Goal: Information Seeking & Learning: Learn about a topic

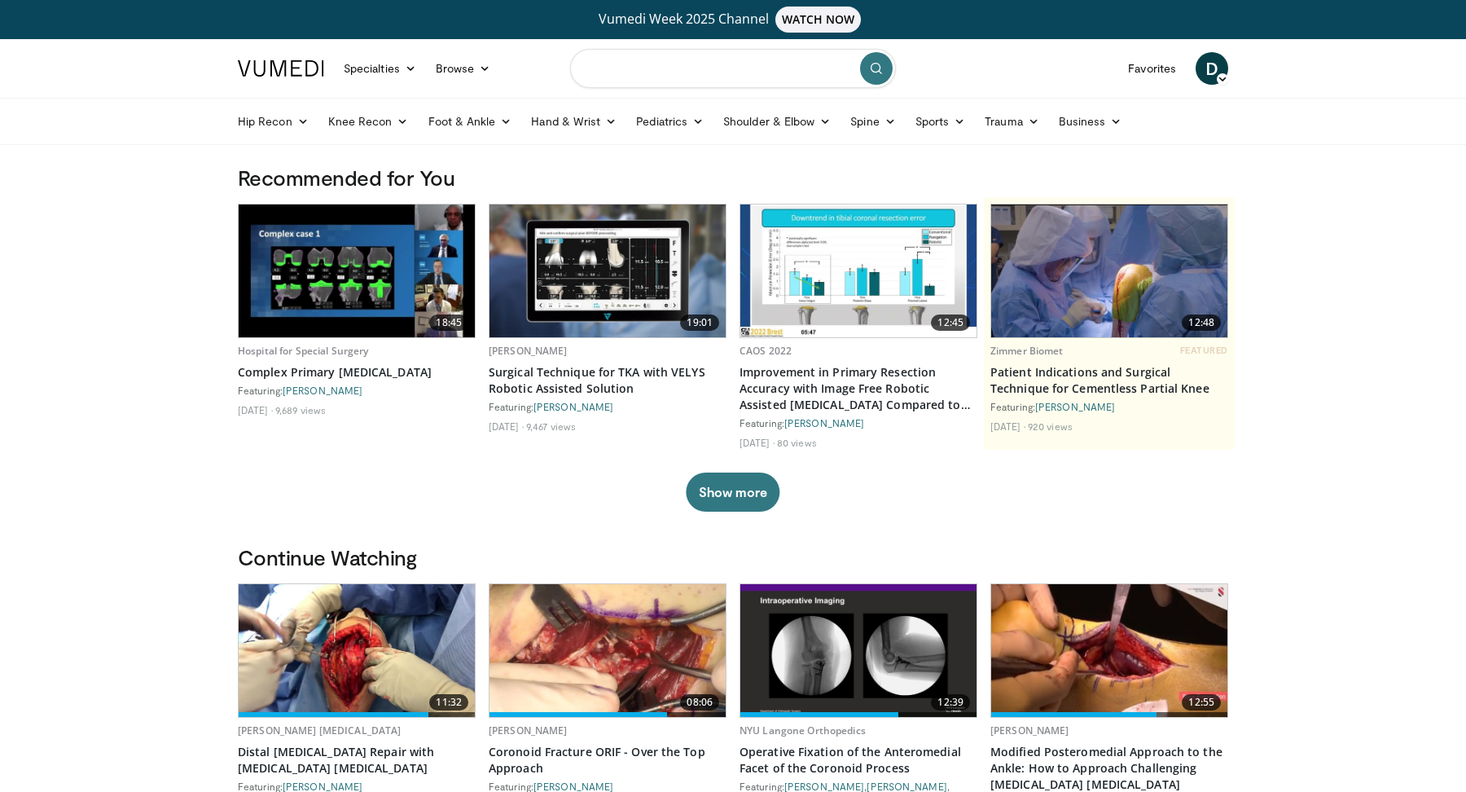
click at [708, 62] on input "Search topics, interventions" at bounding box center [733, 68] width 326 height 39
type input "**********"
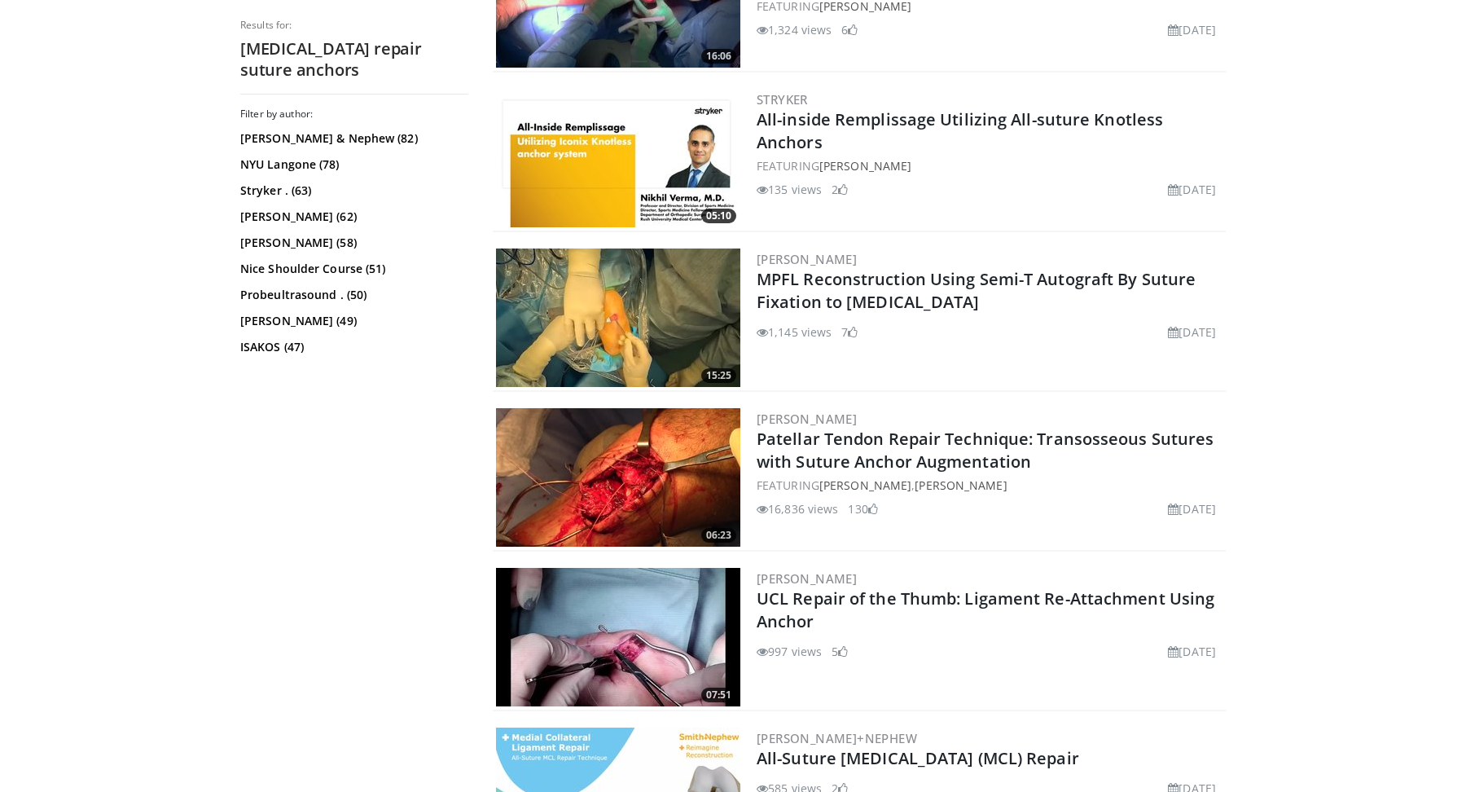
scroll to position [2064, 0]
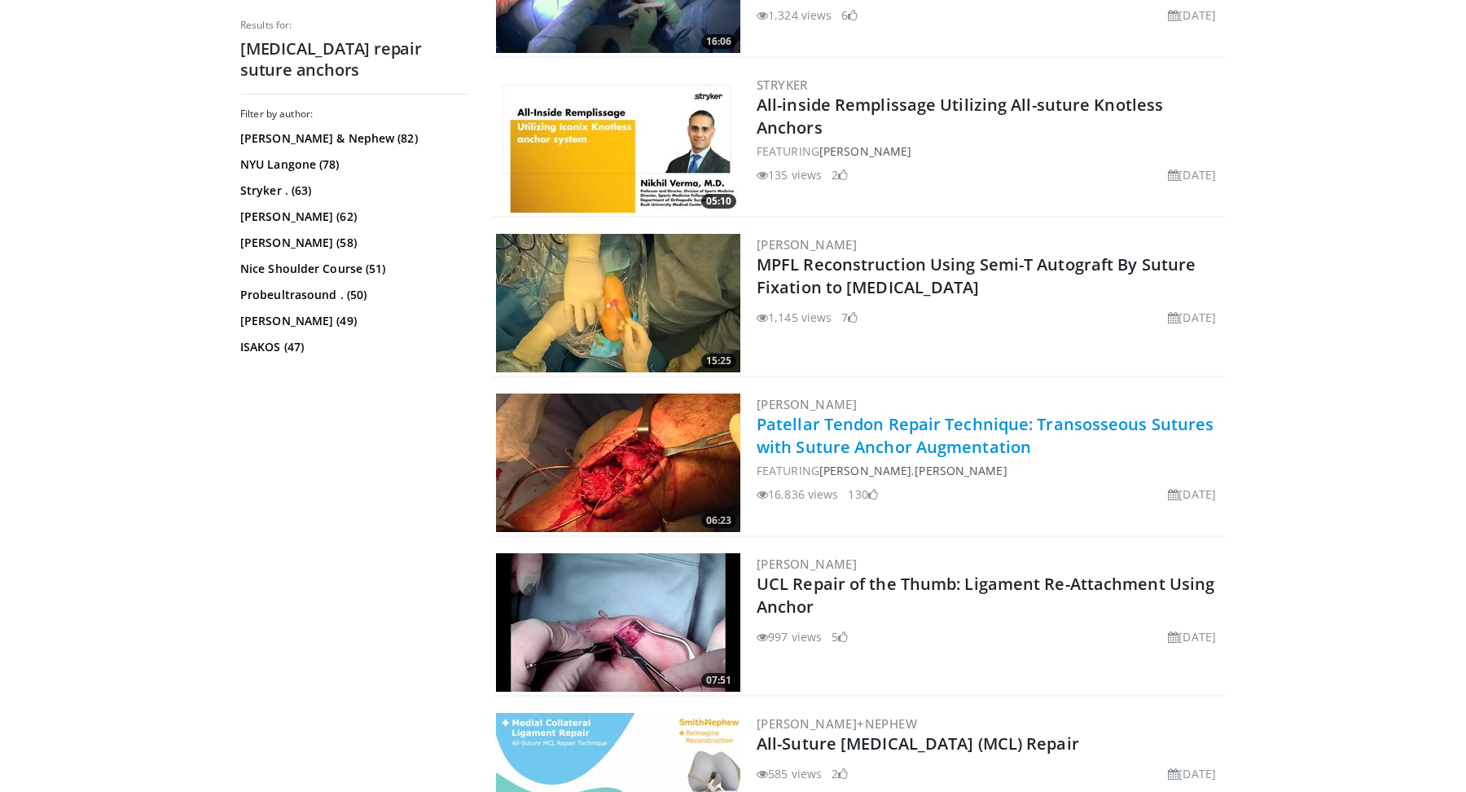
click at [895, 444] on link "Patellar Tendon Repair Technique: Transosseous Sutures with Suture Anchor Augme…" at bounding box center [985, 435] width 457 height 45
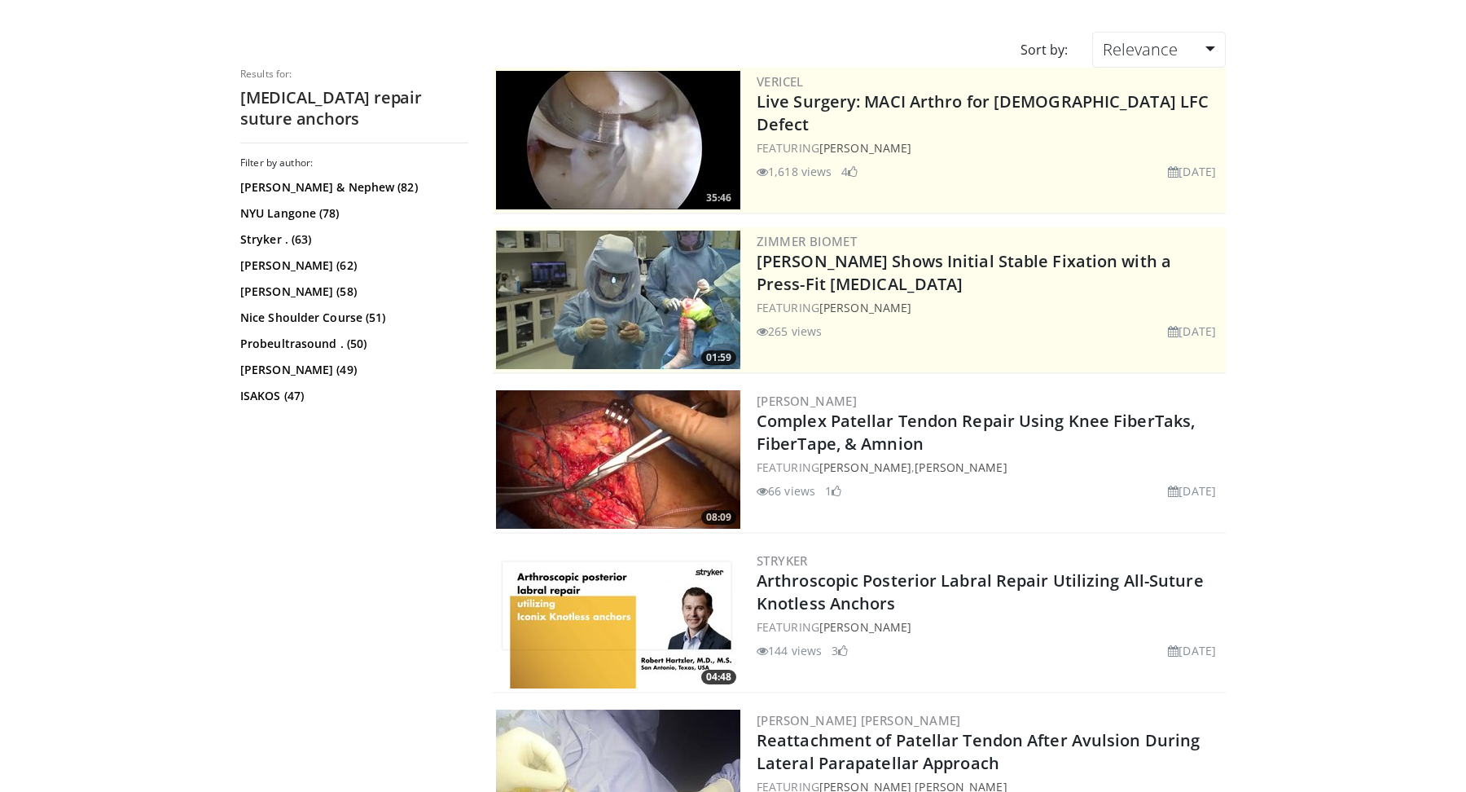
scroll to position [0, 0]
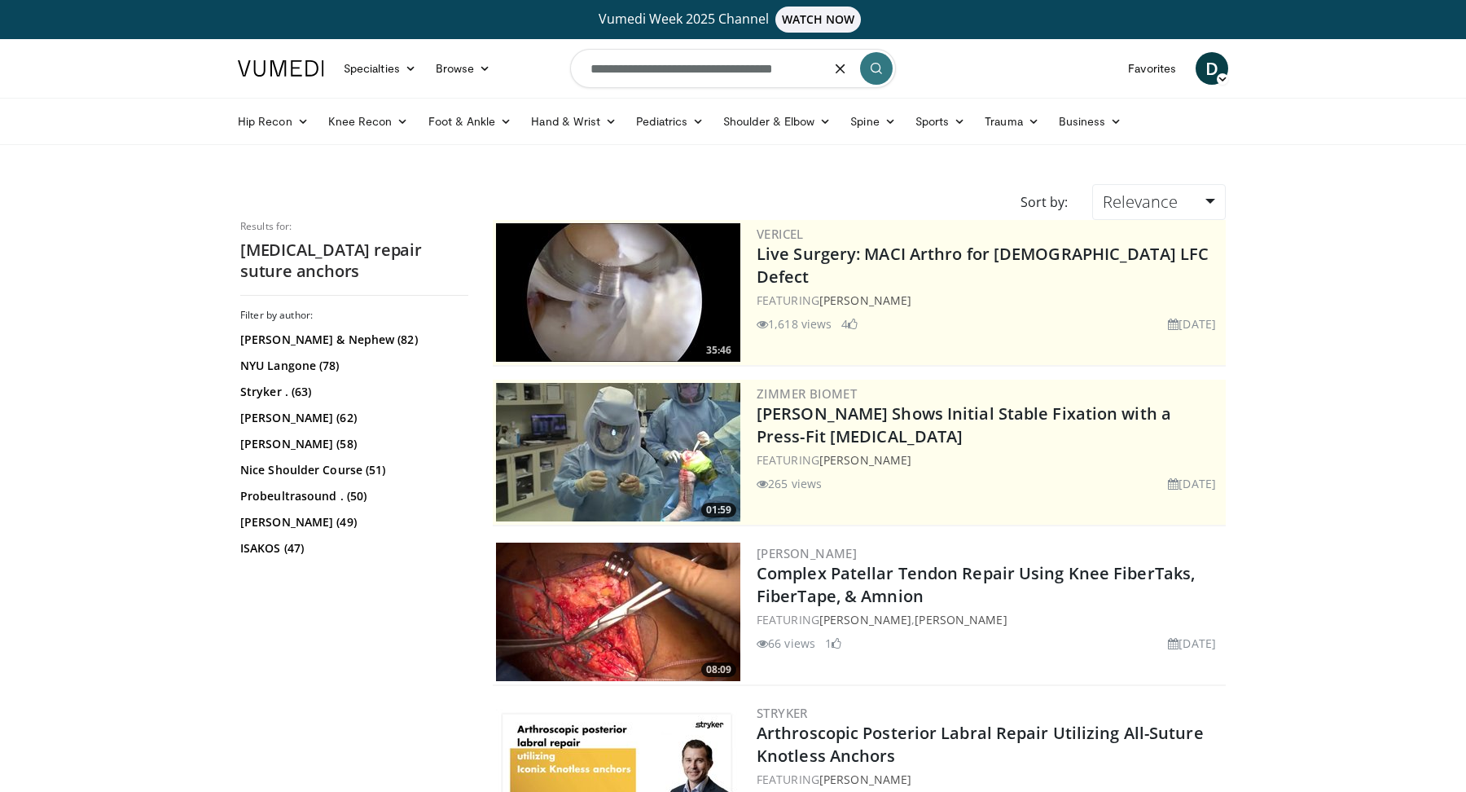
drag, startPoint x: 817, startPoint y: 65, endPoint x: 724, endPoint y: 66, distance: 92.8
click at [724, 66] on input "**********" at bounding box center [733, 68] width 326 height 39
type input "**********"
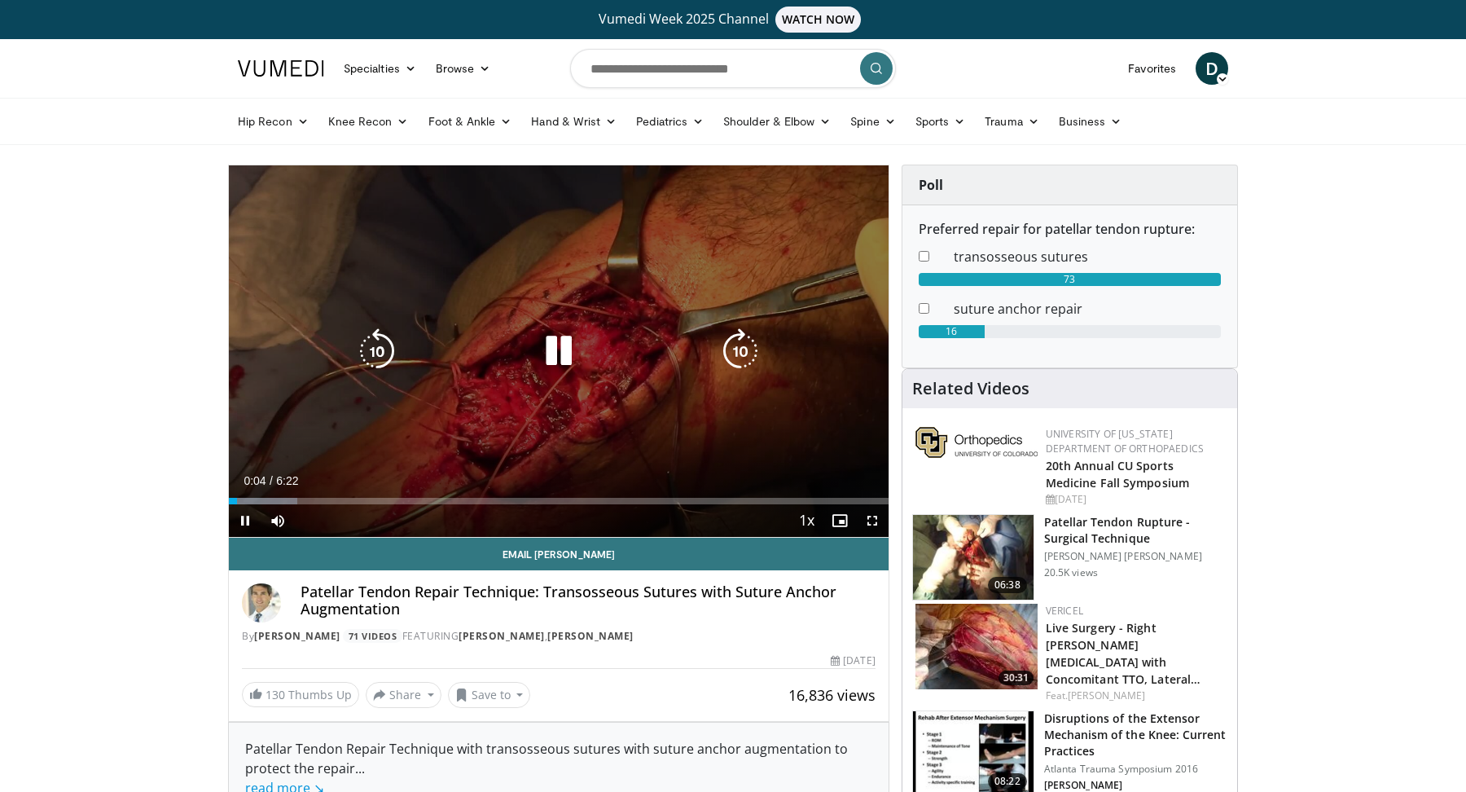
click at [746, 347] on icon "Video Player" at bounding box center [740, 351] width 46 height 46
click at [744, 349] on icon "Video Player" at bounding box center [740, 351] width 46 height 46
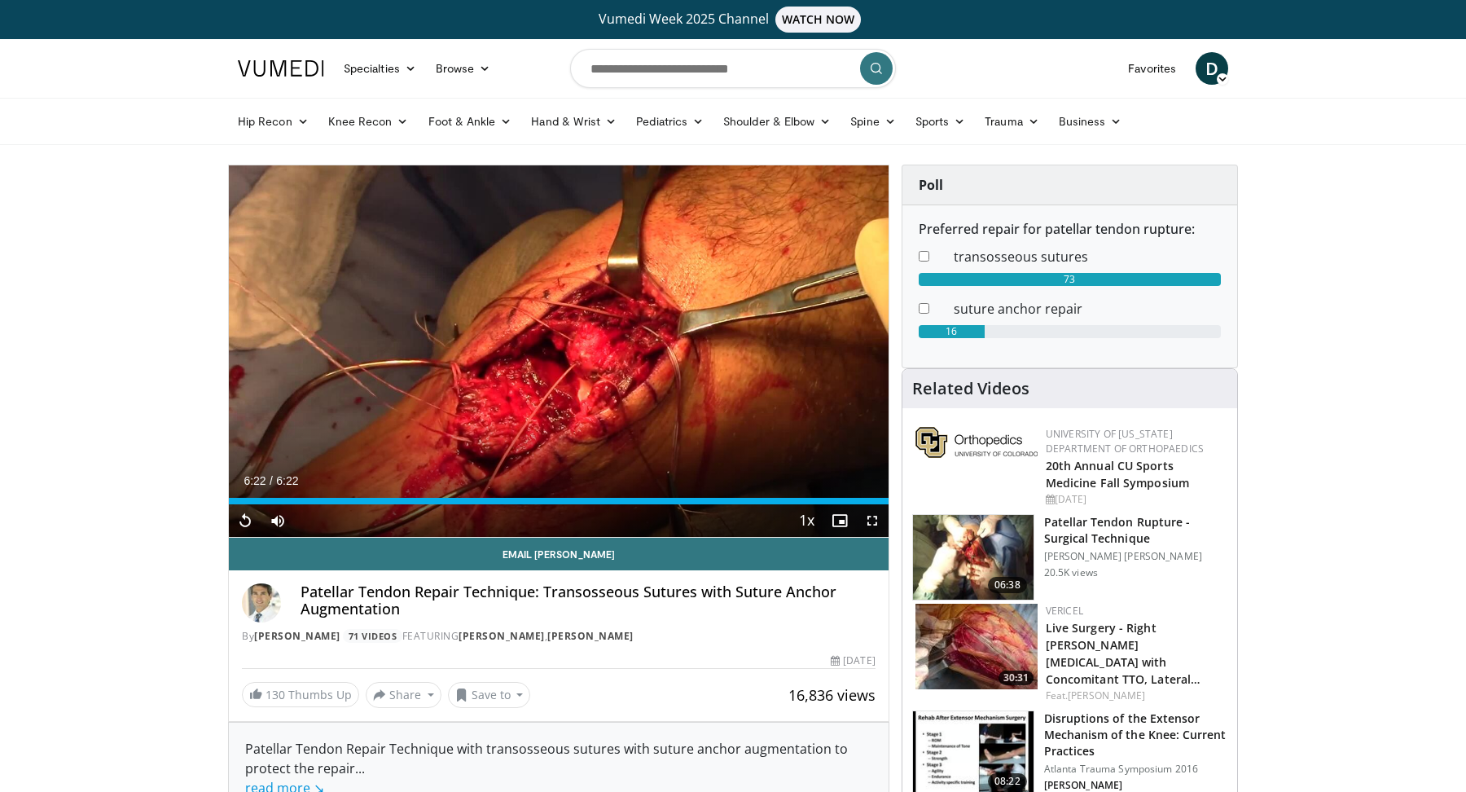
click at [612, 504] on div "Current Time 6:22 / Duration 6:22 Replay Skip Backward Skip Forward Mute Loaded…" at bounding box center [559, 520] width 660 height 33
click at [609, 495] on div "Loaded : 100.00% 6:22 3:40" at bounding box center [559, 496] width 660 height 15
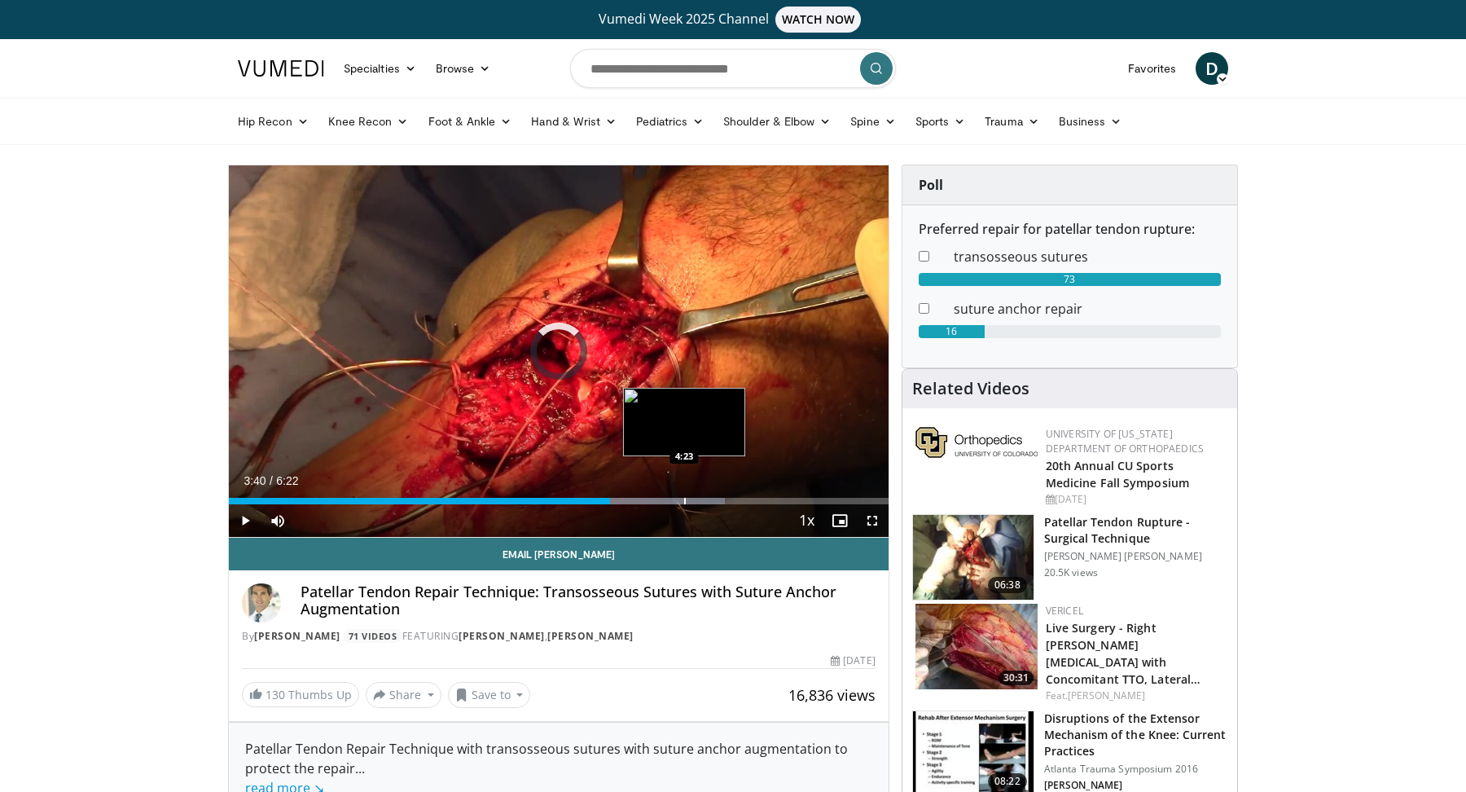
click at [683, 493] on div "Loaded : 75.20% 3:40 4:23" at bounding box center [559, 496] width 660 height 15
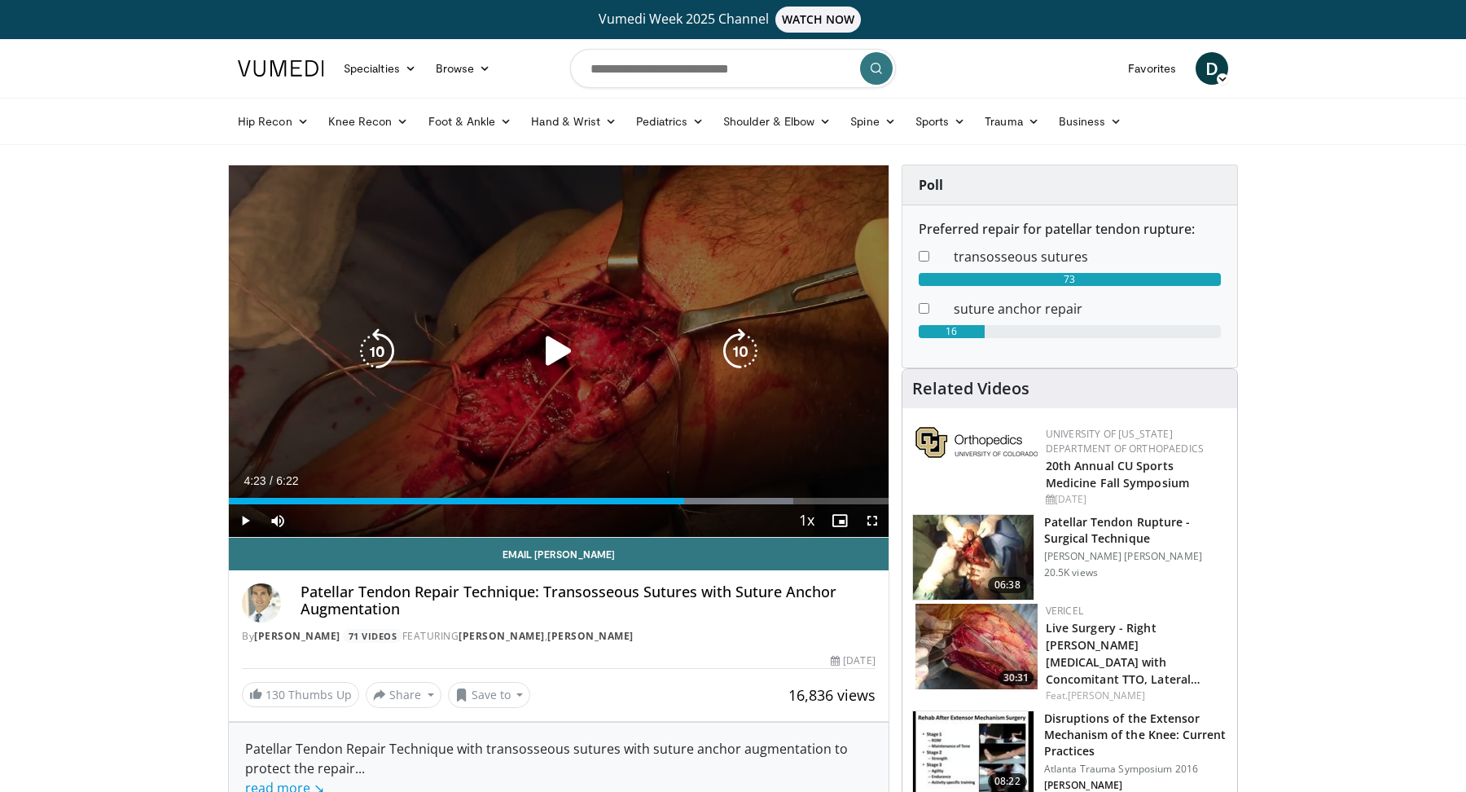
click at [544, 349] on icon "Video Player" at bounding box center [559, 351] width 46 height 46
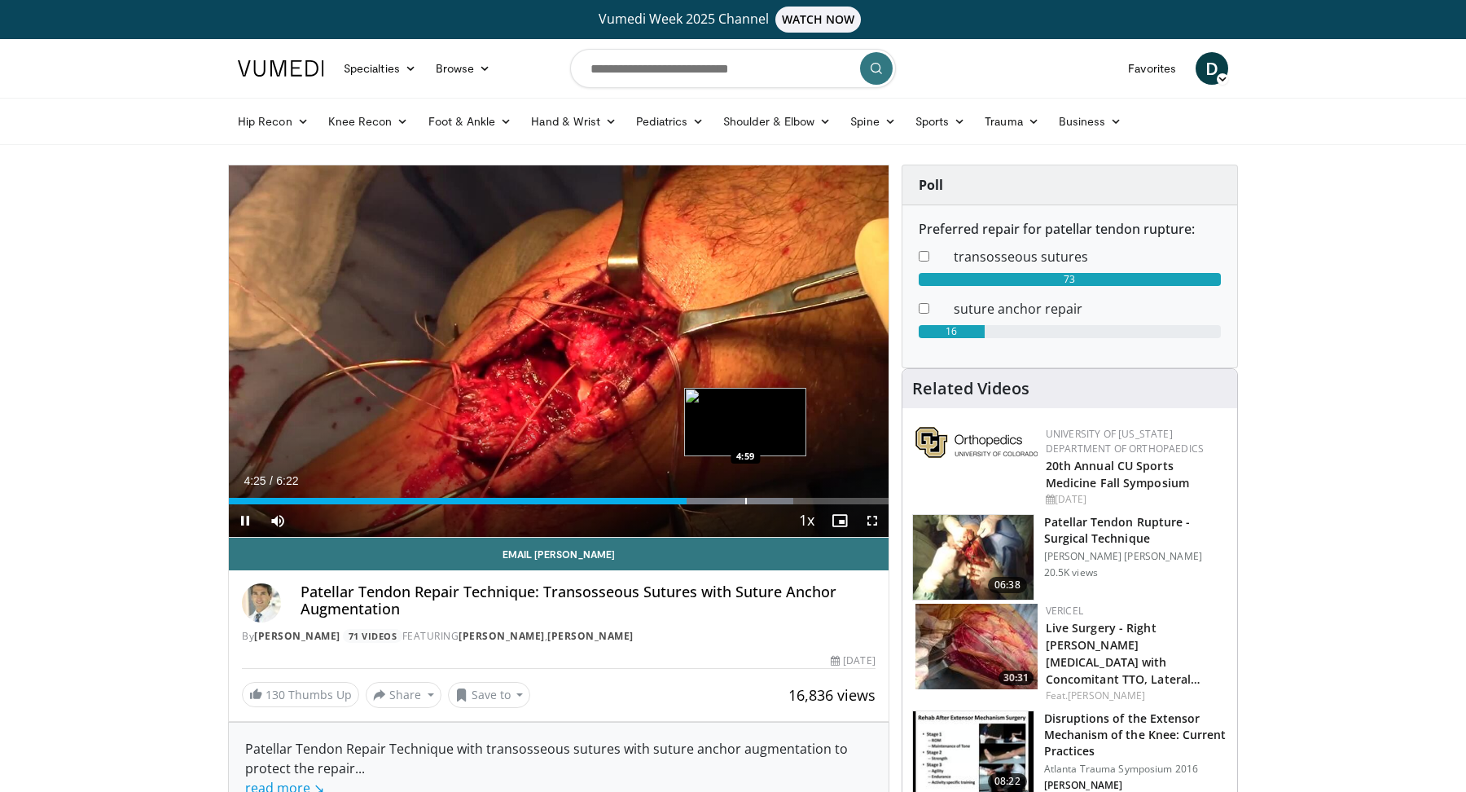
click at [744, 491] on div "Loaded : 85.58% 4:25 4:59" at bounding box center [559, 496] width 660 height 15
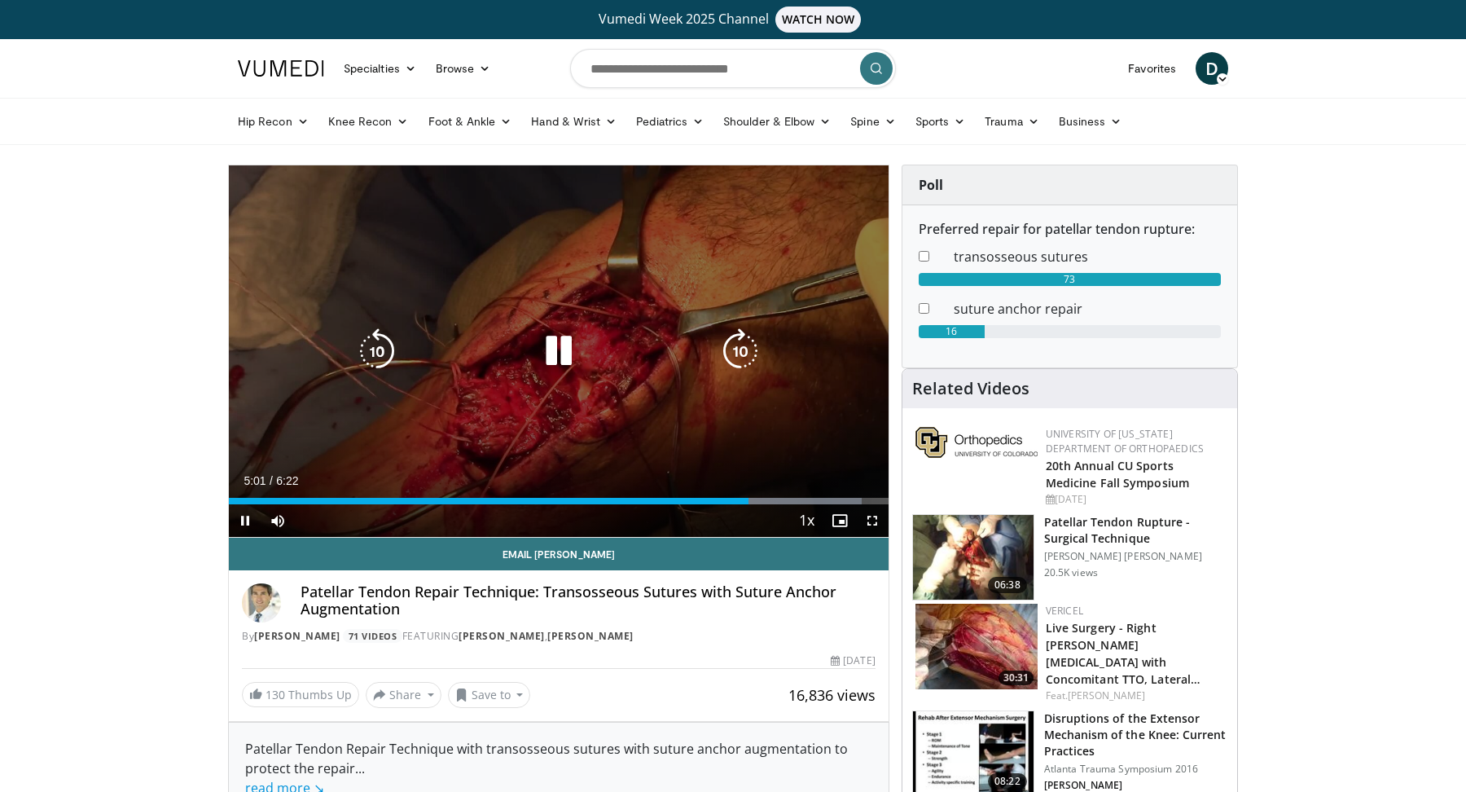
click at [358, 352] on icon "Video Player" at bounding box center [377, 351] width 46 height 46
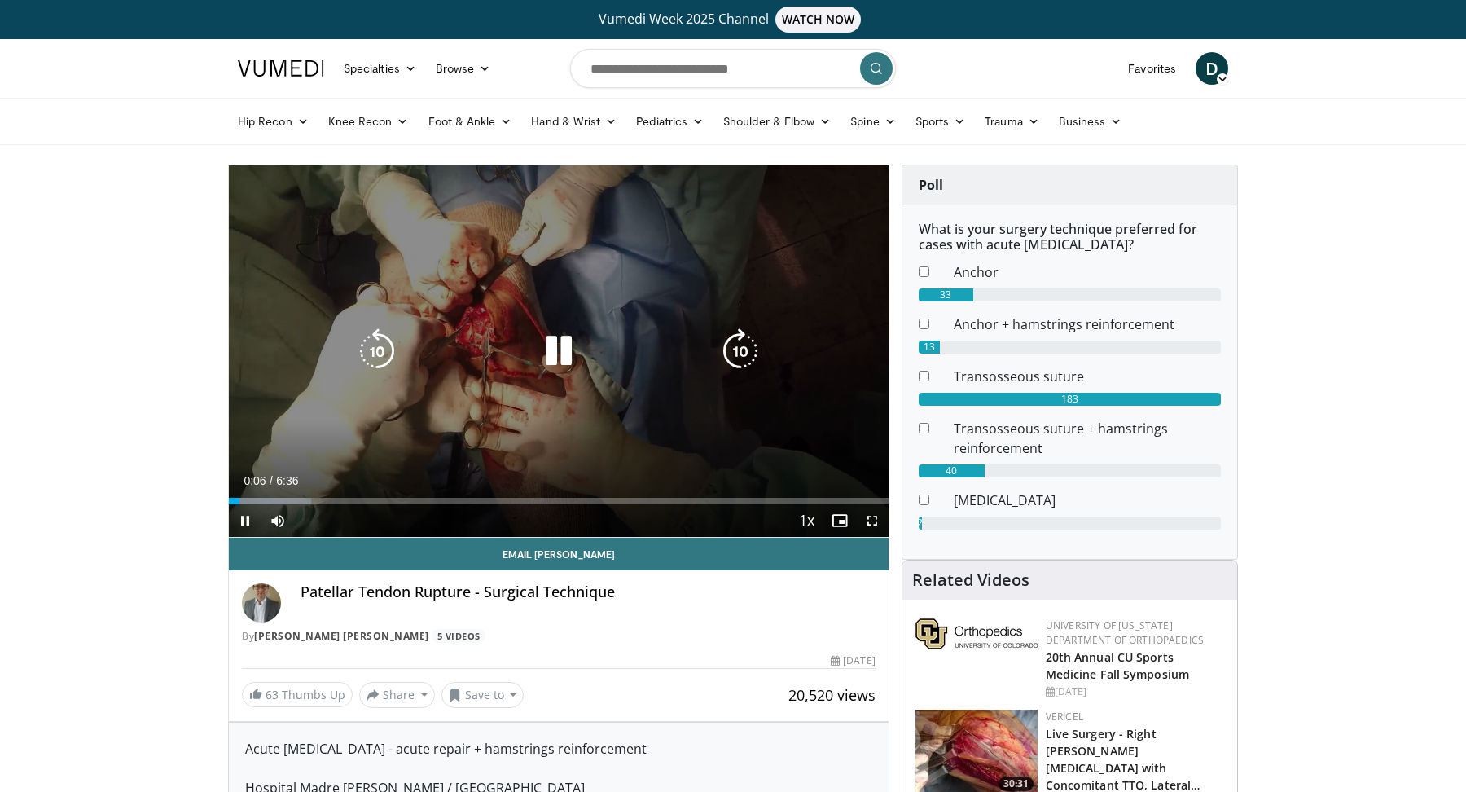
click at [549, 363] on icon "Video Player" at bounding box center [559, 351] width 46 height 46
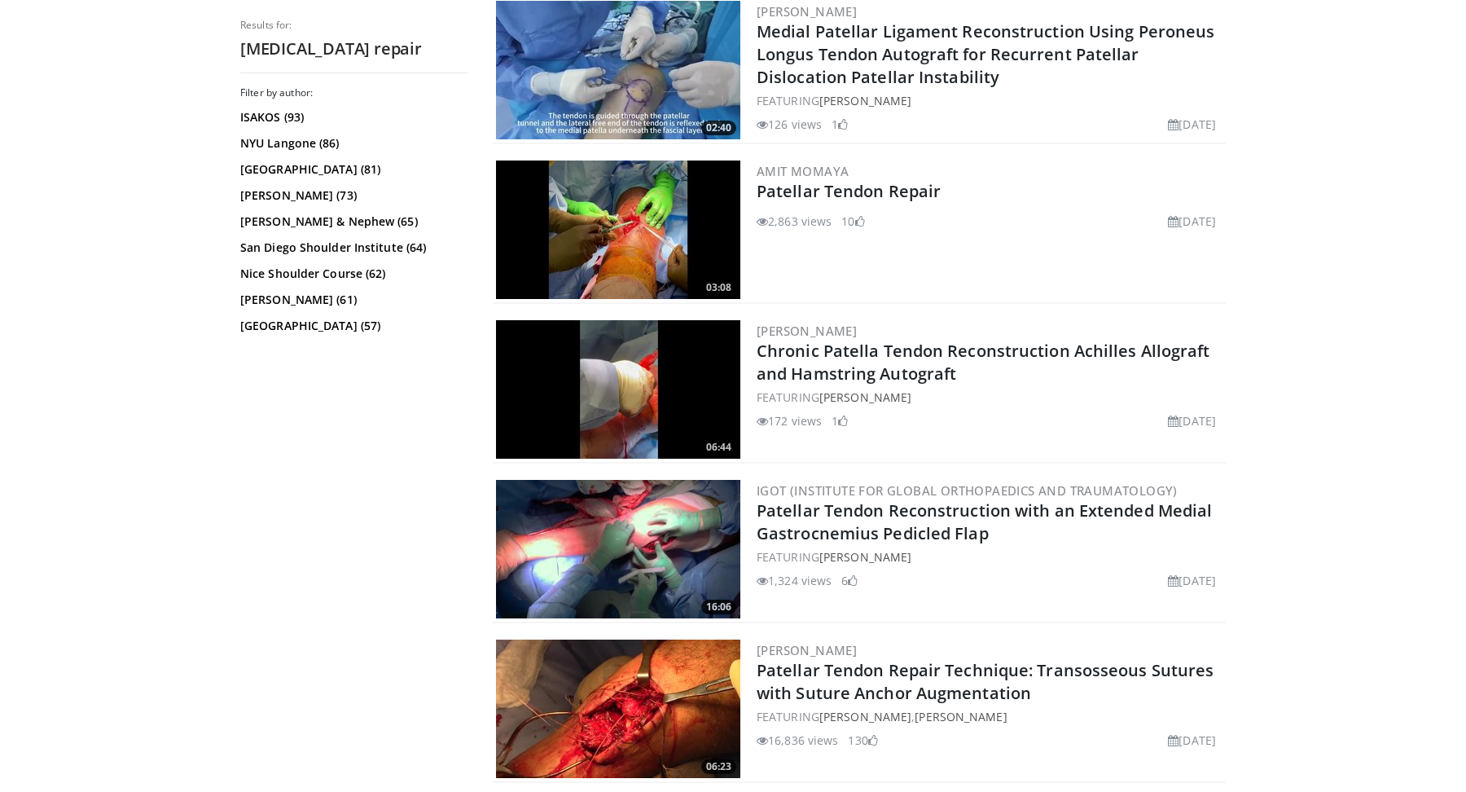
scroll to position [1028, 0]
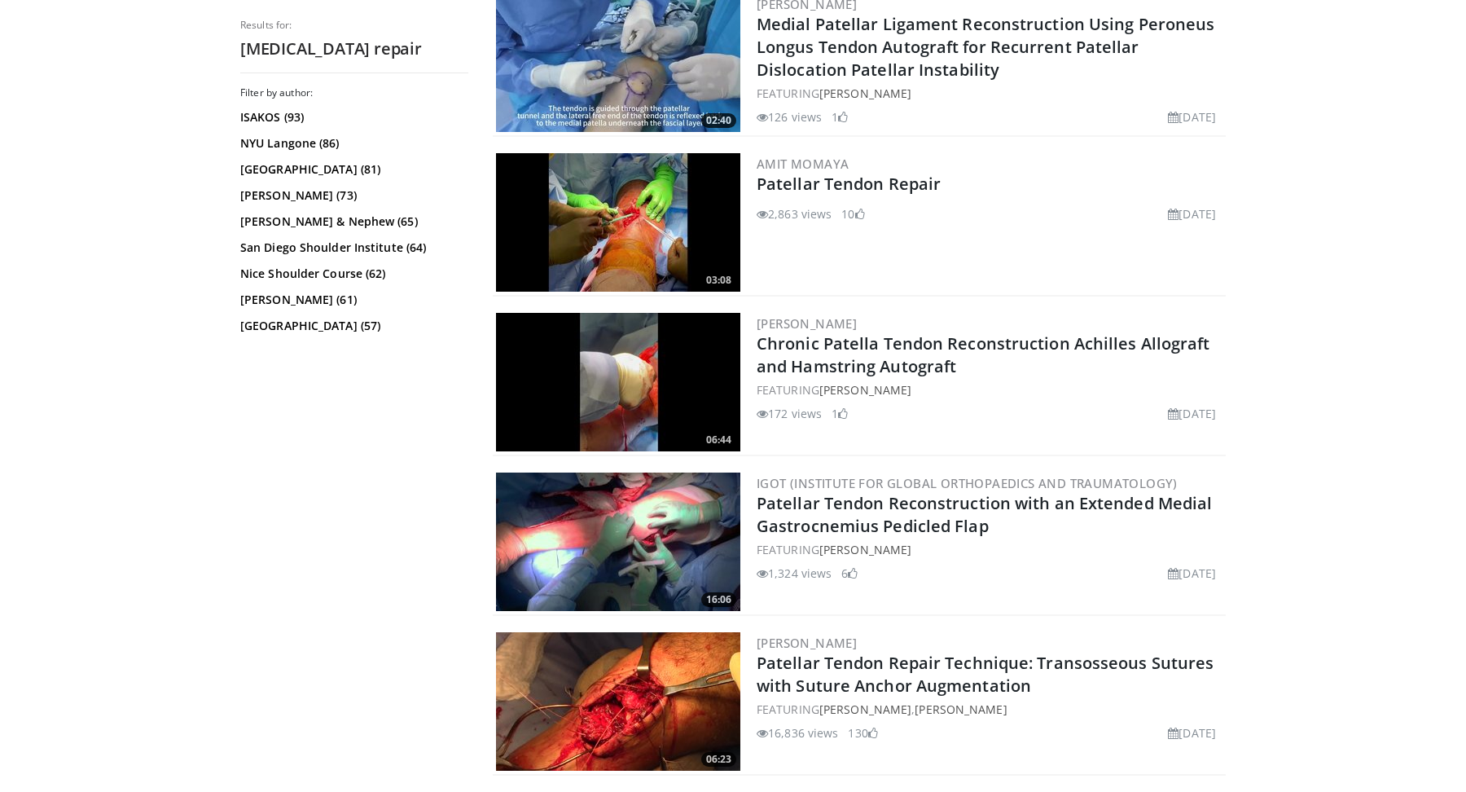
click at [677, 234] on img at bounding box center [618, 222] width 244 height 138
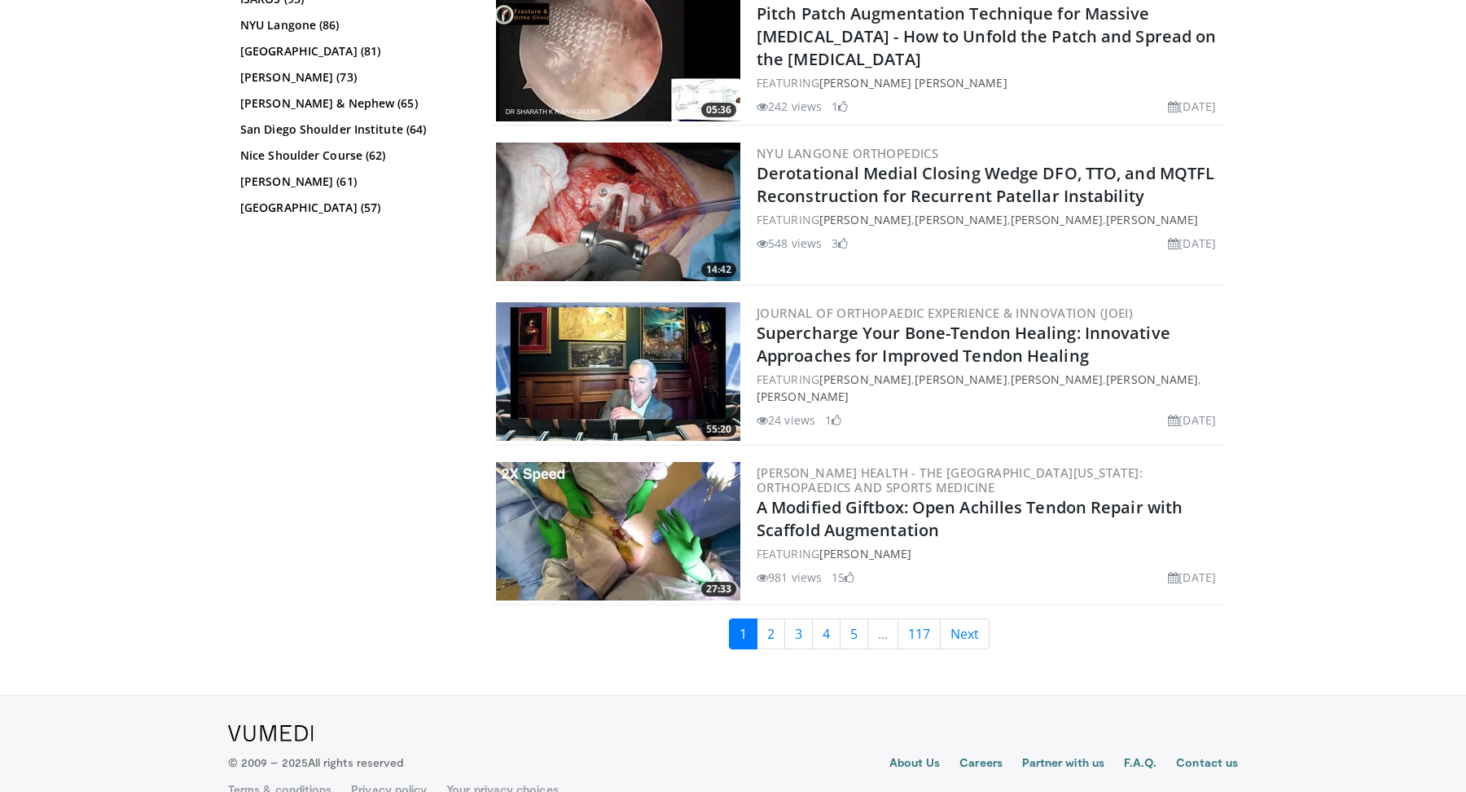
scroll to position [3937, 0]
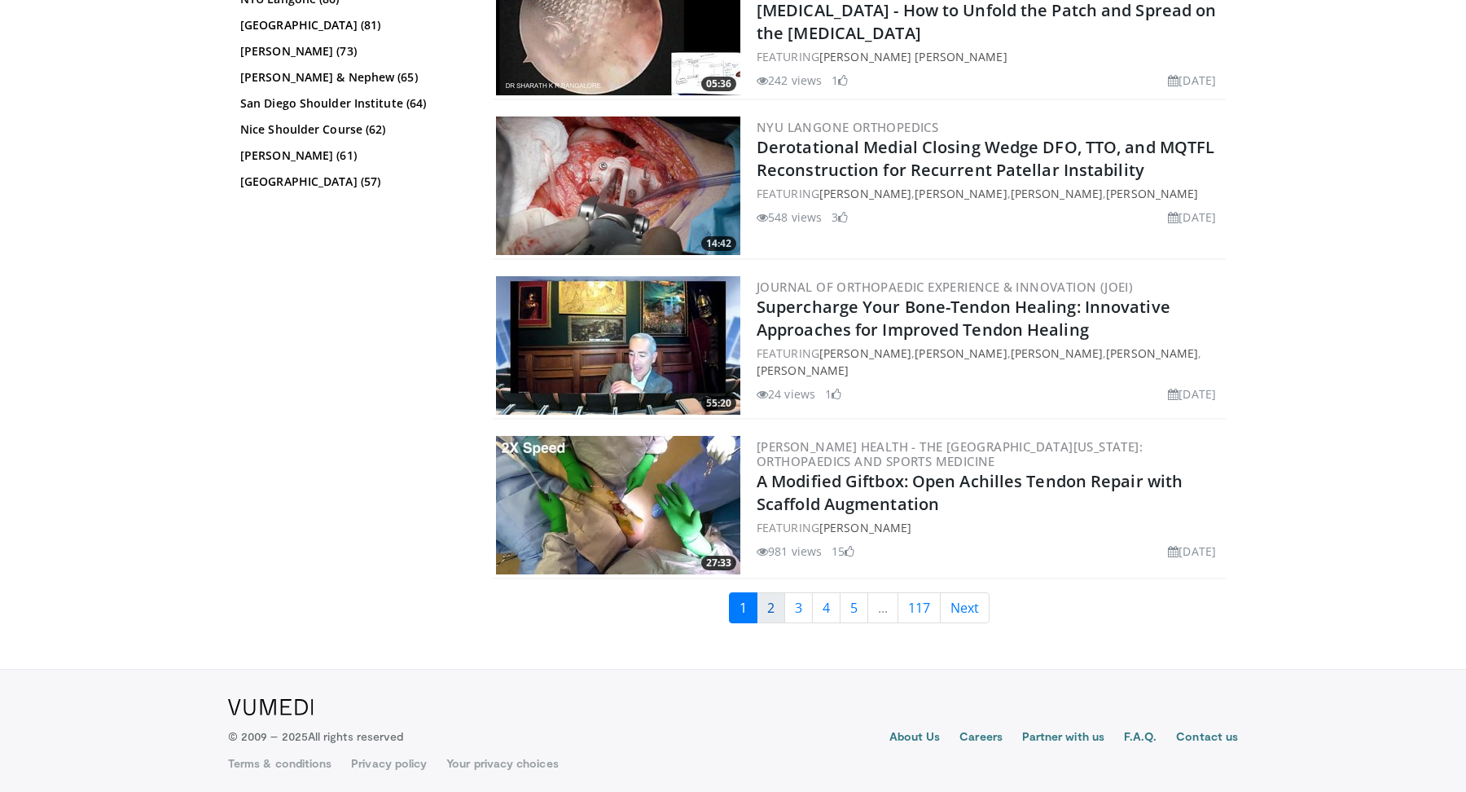
click at [774, 608] on link "2" at bounding box center [771, 607] width 29 height 31
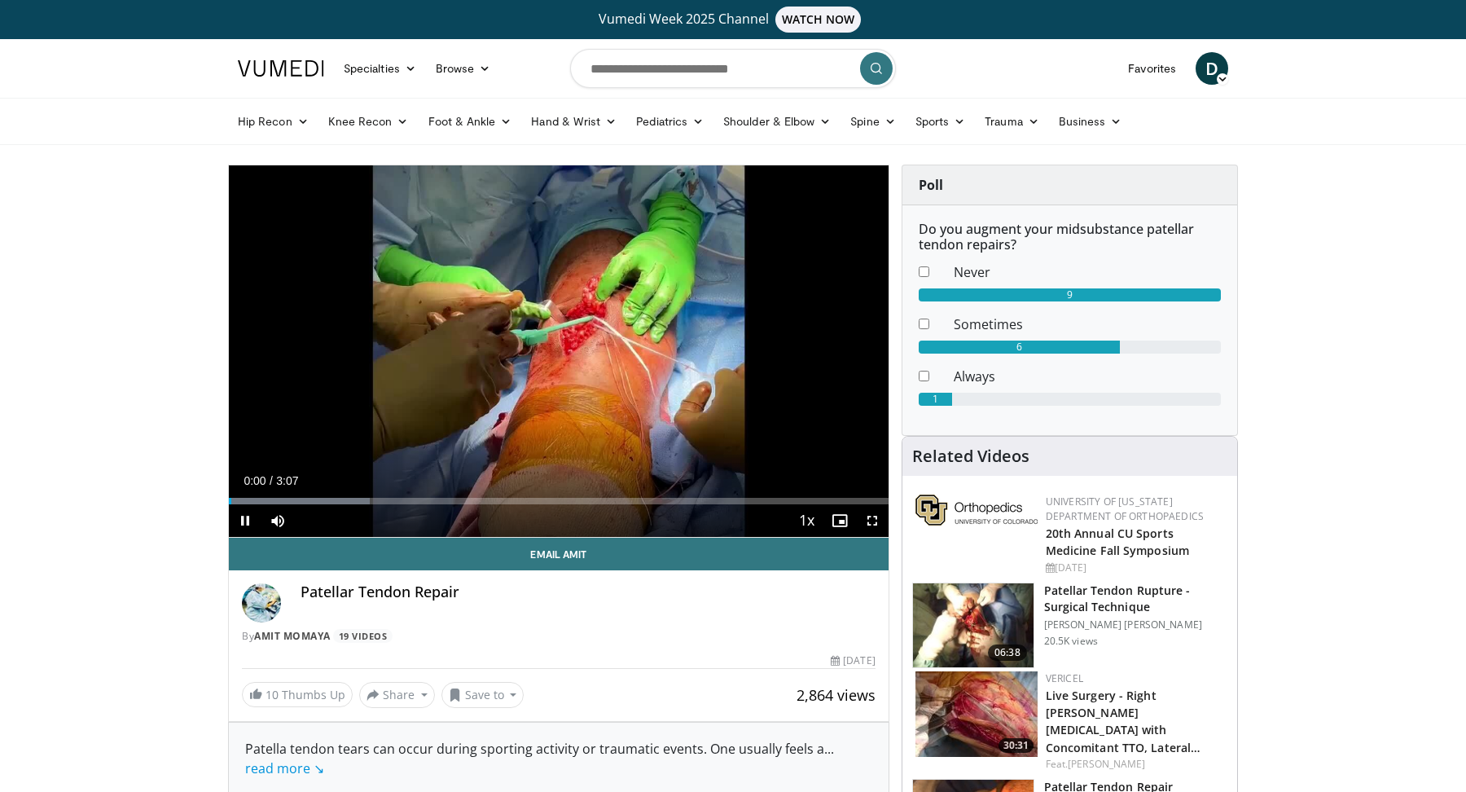
click at [419, 508] on div "Current Time 0:00 / Duration 3:07 Pause Skip Backward Skip Forward Mute Loaded …" at bounding box center [559, 520] width 660 height 33
click at [403, 507] on div "Current Time 0:02 / Duration 3:07 Pause Skip Backward Skip Forward Mute Loaded …" at bounding box center [559, 520] width 660 height 33
click at [356, 513] on div "Current Time 0:02 / Duration 3:07 Pause Skip Backward Skip Forward Mute Loaded …" at bounding box center [559, 520] width 660 height 33
click at [327, 501] on div "Progress Bar" at bounding box center [328, 501] width 2 height 7
click at [366, 501] on div "Progress Bar" at bounding box center [367, 501] width 2 height 7
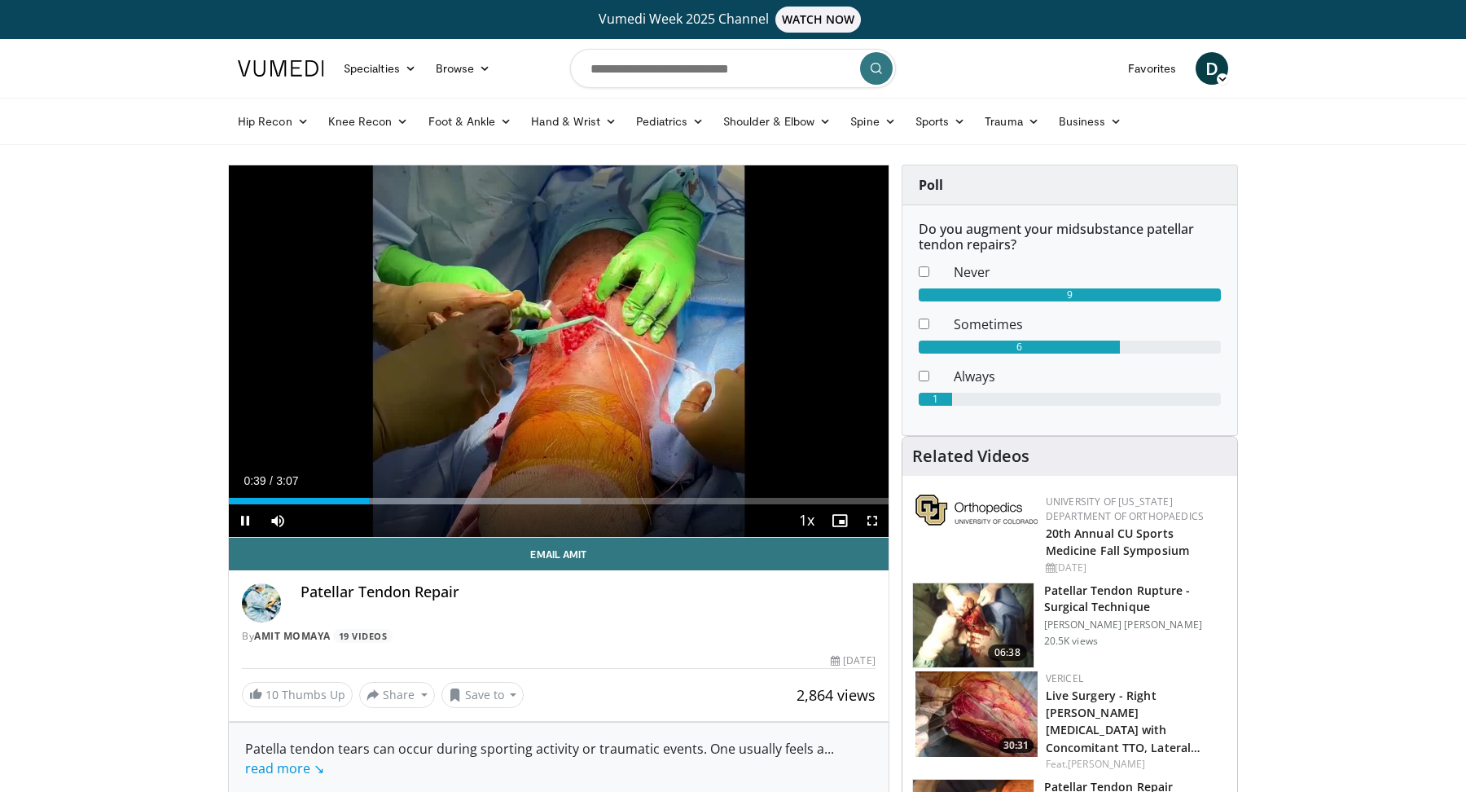
click at [441, 511] on div "Current Time 0:39 / Duration 3:07 Pause Skip Backward Skip Forward Mute Loaded …" at bounding box center [559, 520] width 660 height 33
click at [468, 501] on div "Progress Bar" at bounding box center [469, 501] width 2 height 7
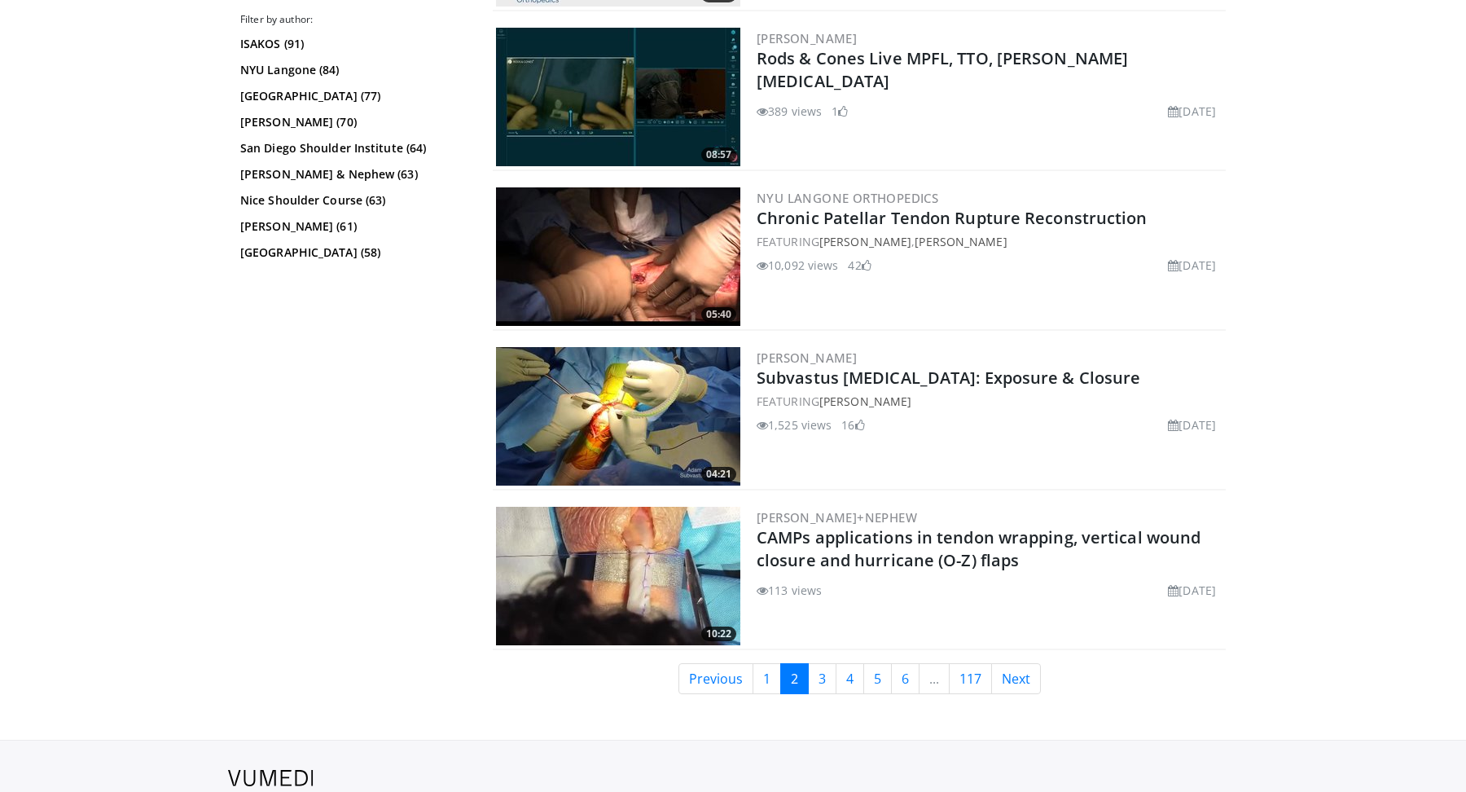
scroll to position [3887, 0]
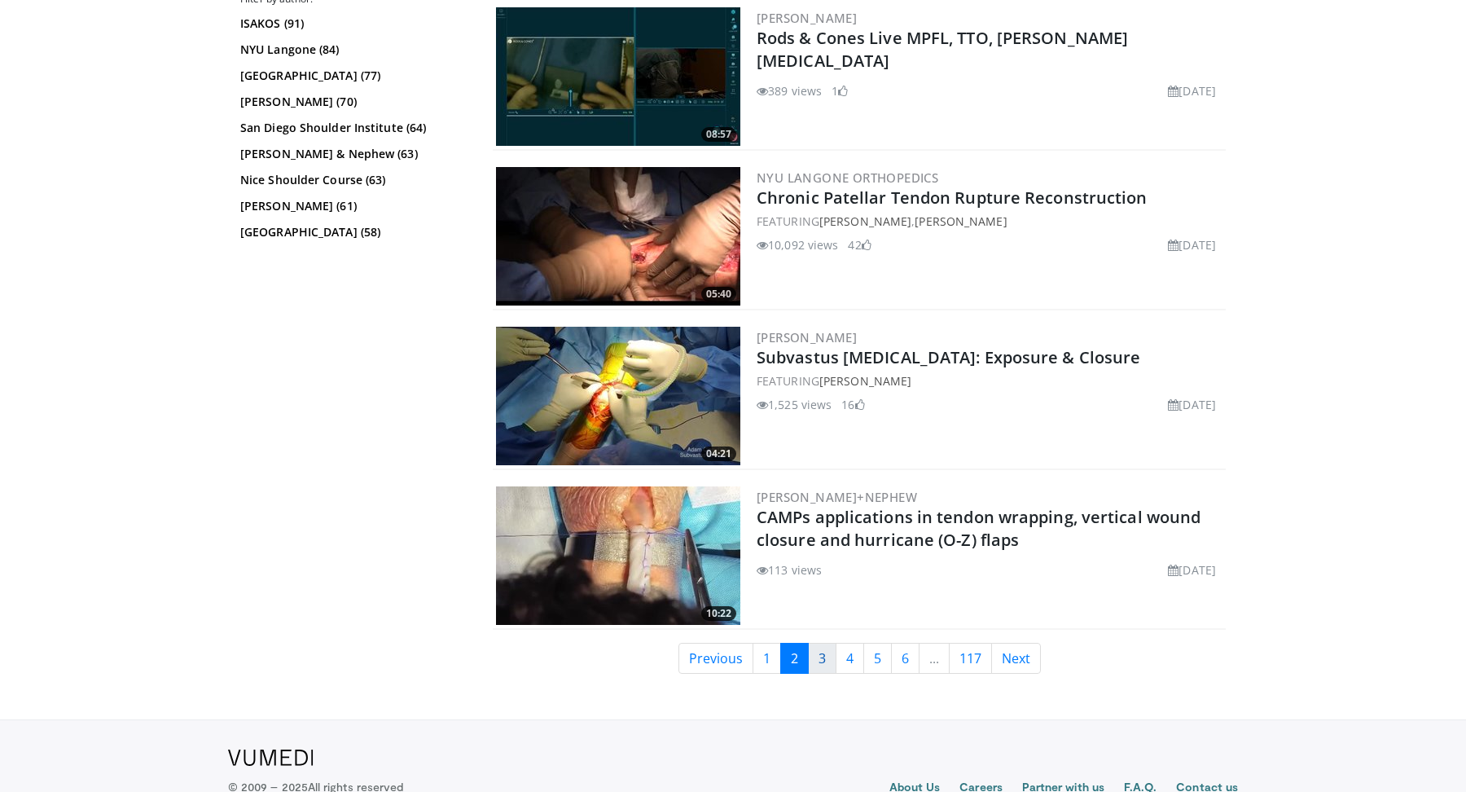
click at [814, 665] on link "3" at bounding box center [822, 658] width 29 height 31
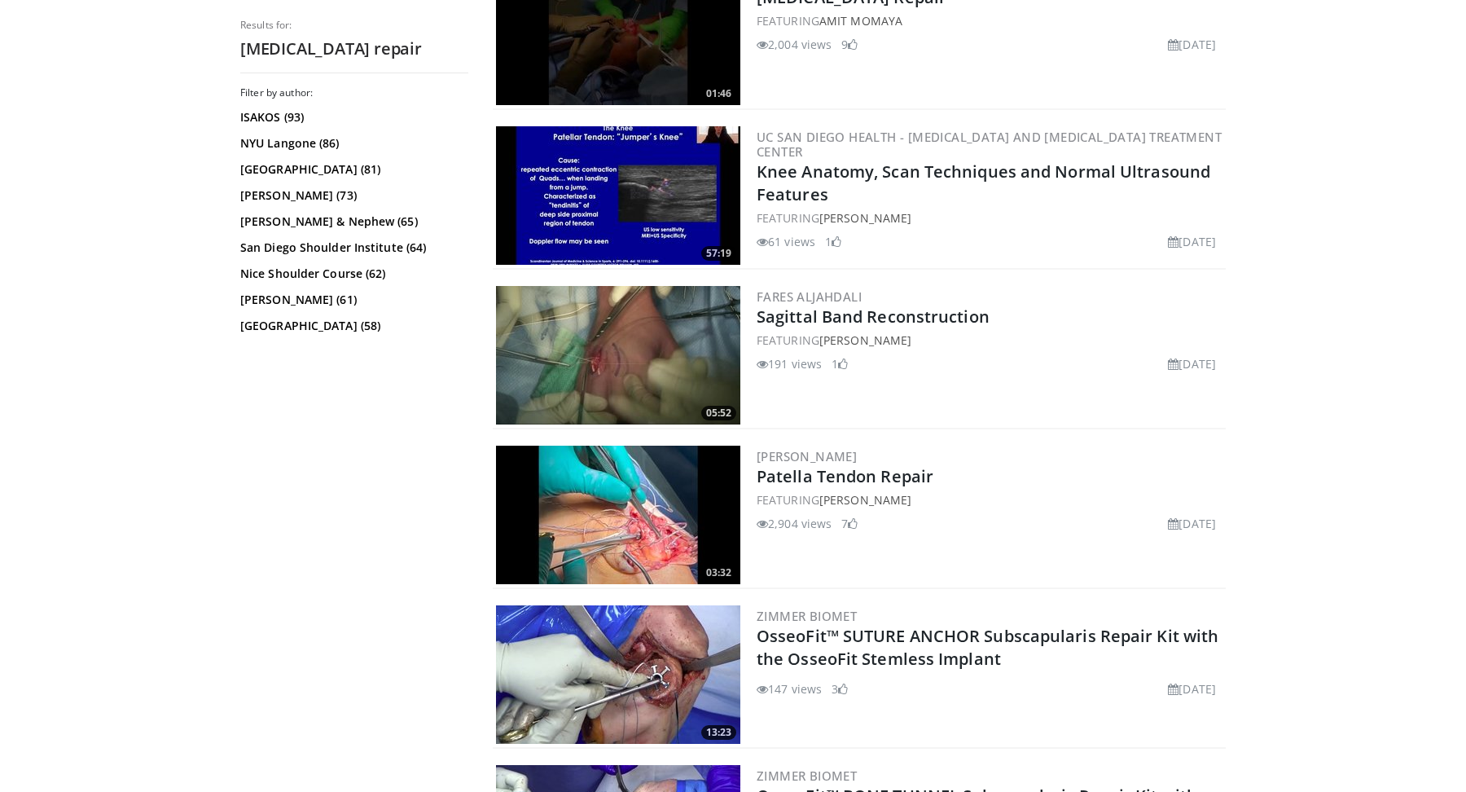
scroll to position [1216, 0]
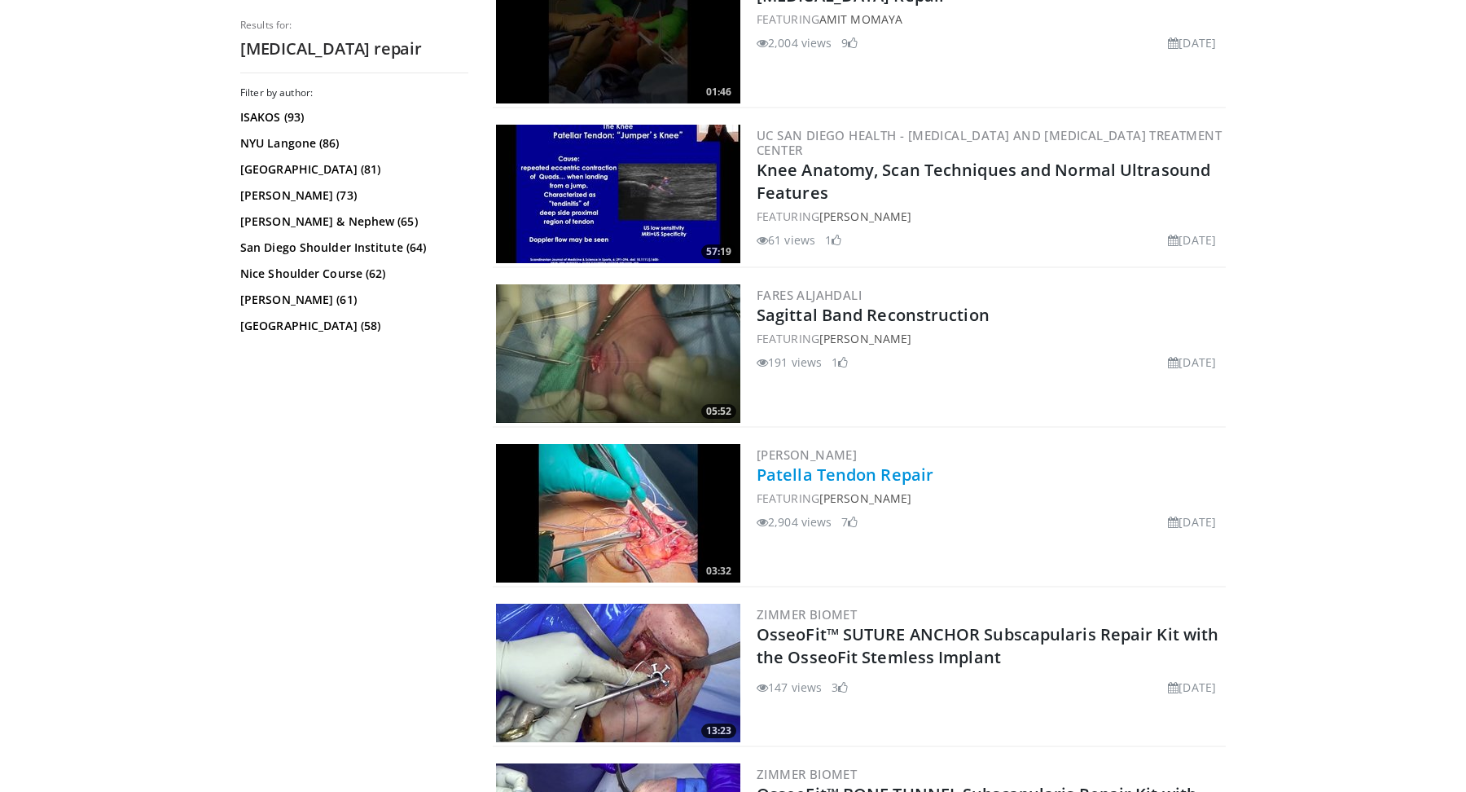
click at [818, 472] on link "Patella Tendon Repair" at bounding box center [845, 474] width 177 height 22
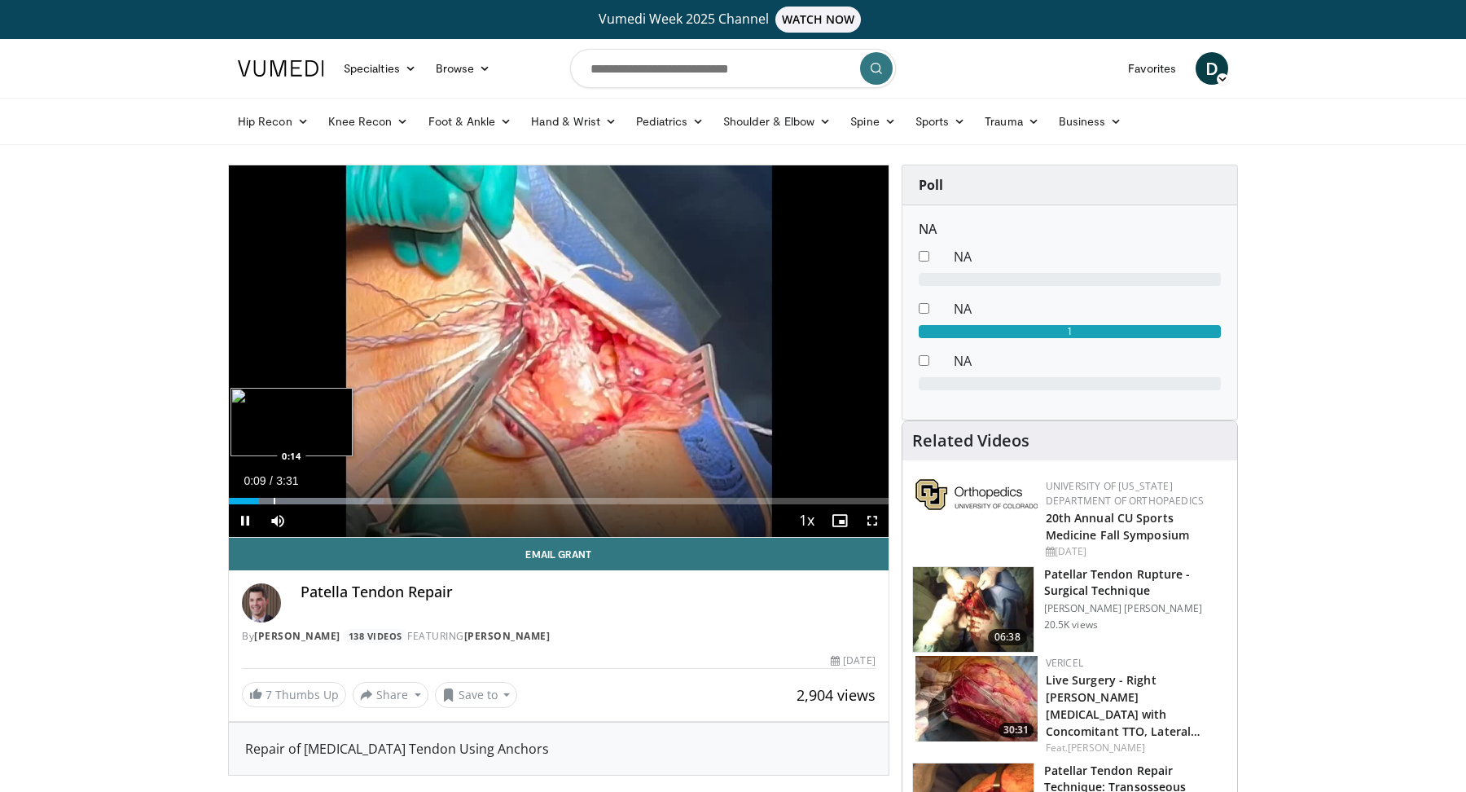
click at [273, 493] on div "Loaded : 23.43% 0:09 0:14" at bounding box center [559, 496] width 660 height 15
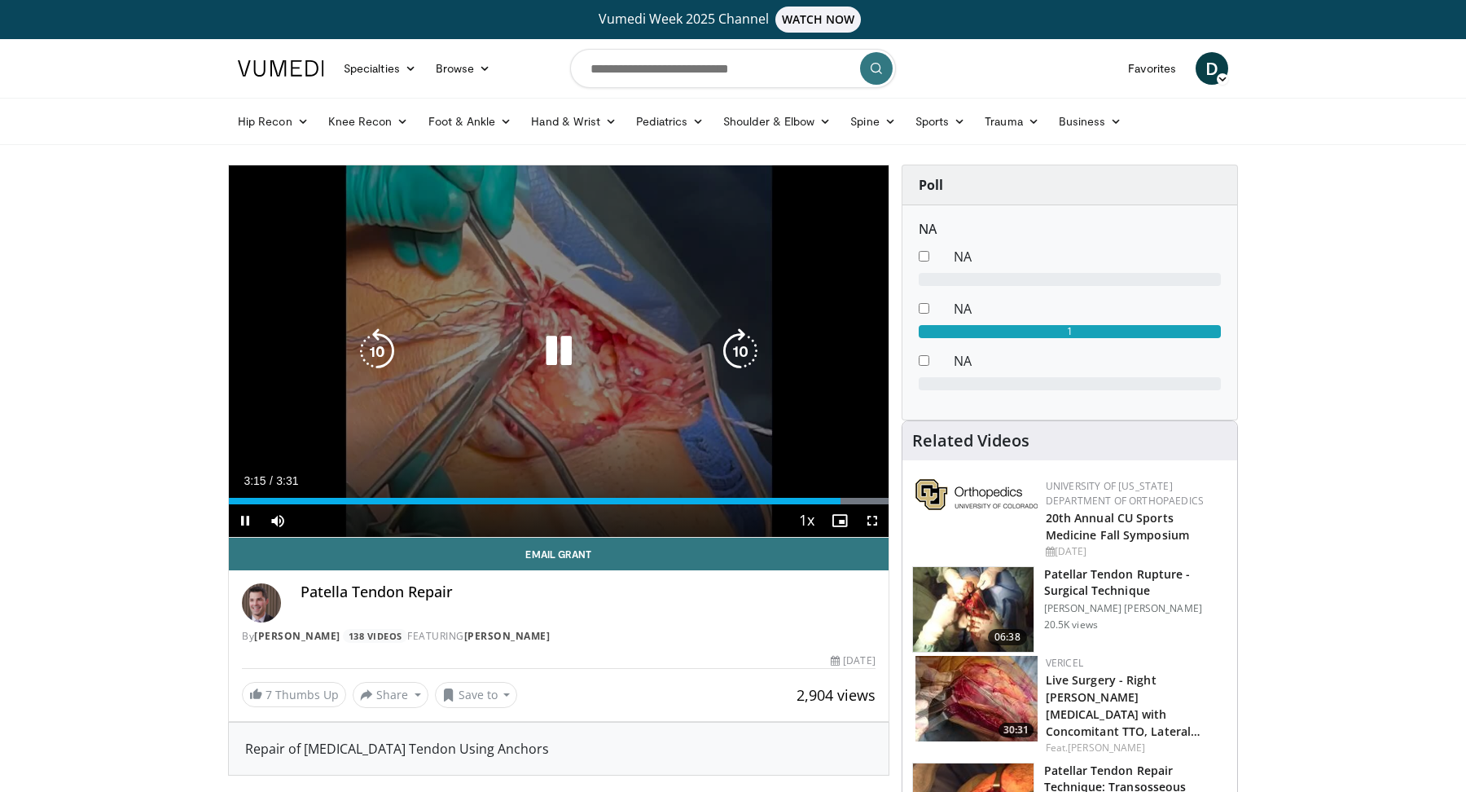
click at [482, 437] on div "10 seconds Tap to unmute" at bounding box center [559, 350] width 660 height 371
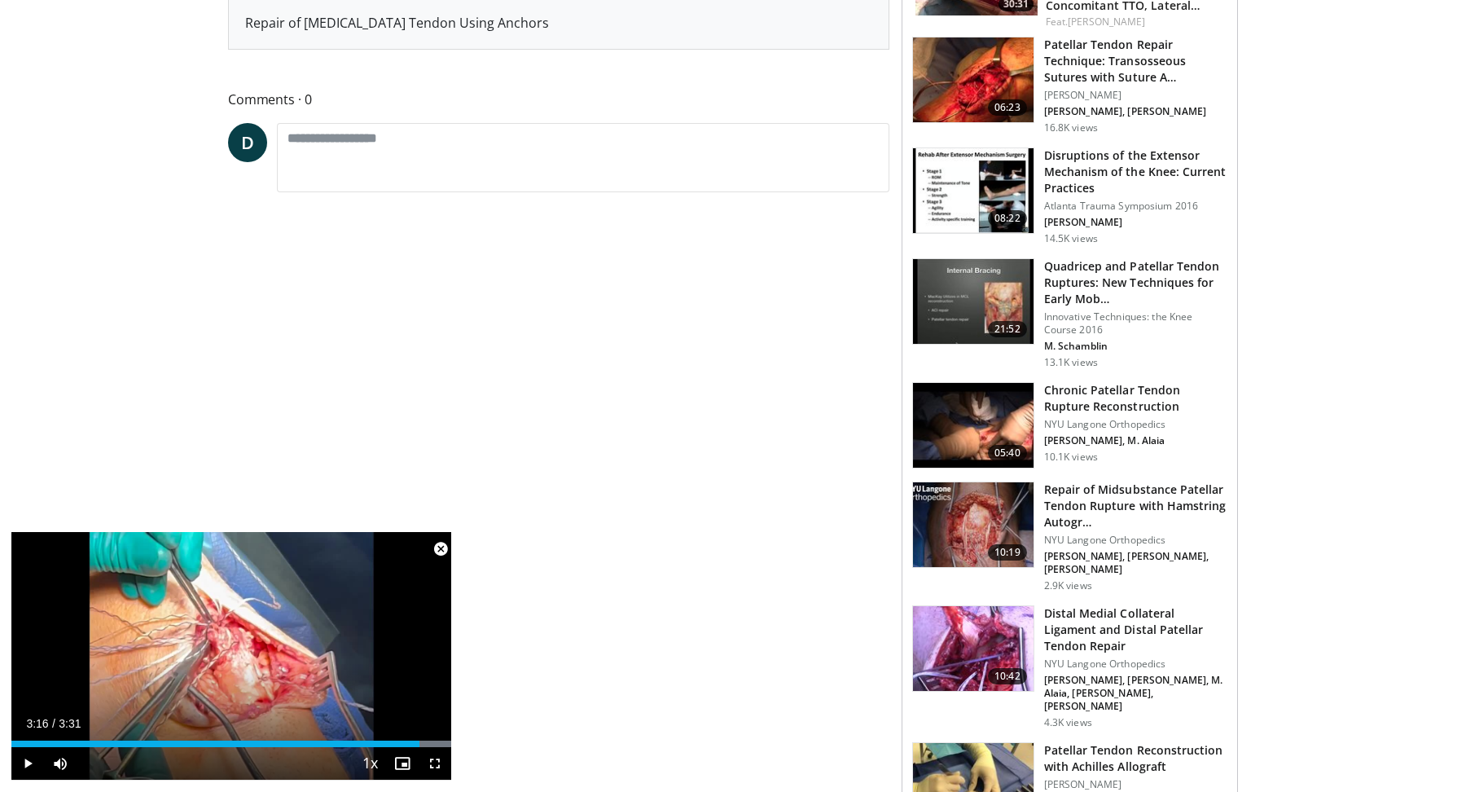
scroll to position [731, 0]
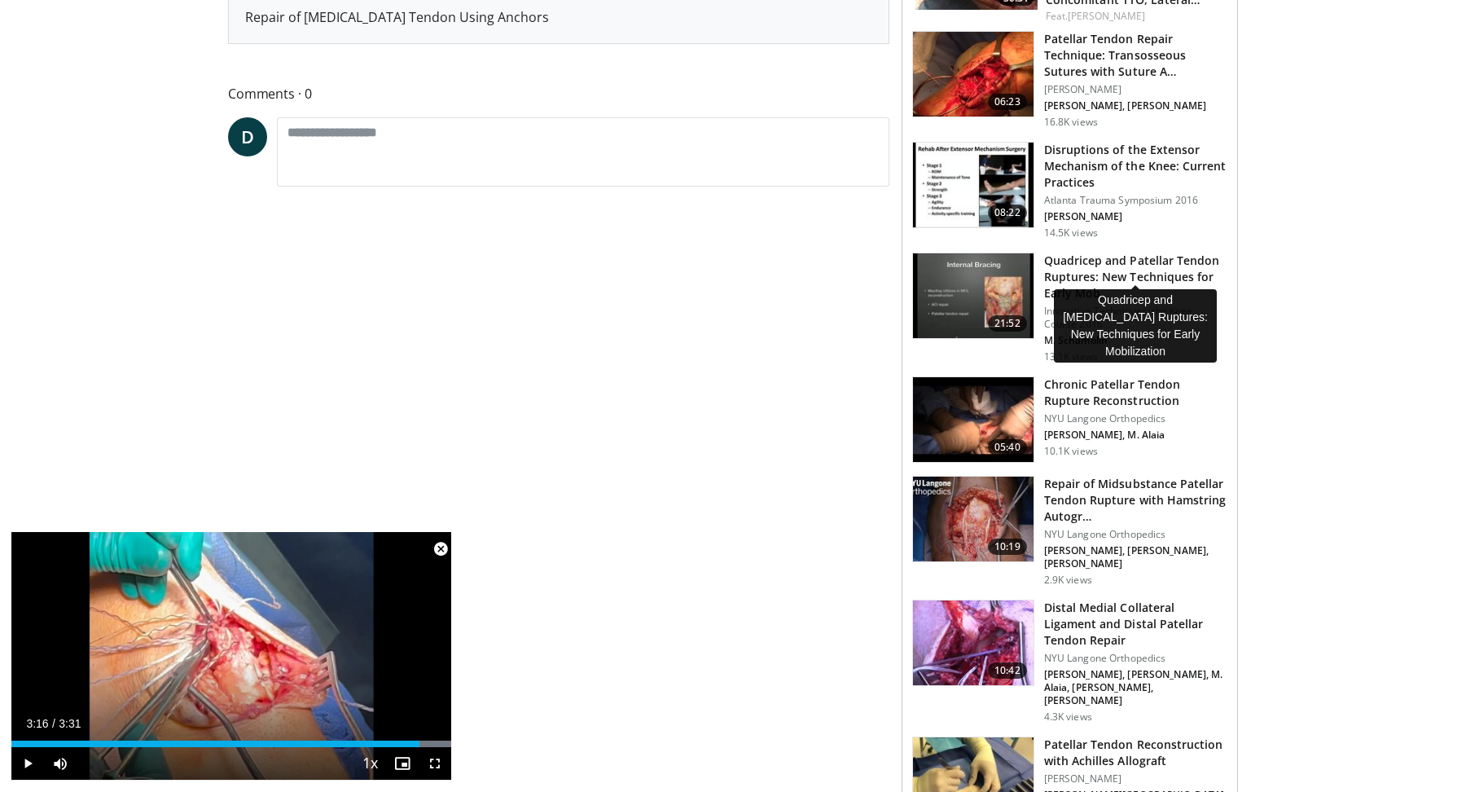
click at [1077, 265] on h3 "Quadricep and Patellar Tendon Ruptures: New Techniques for Early Mob…" at bounding box center [1135, 276] width 183 height 49
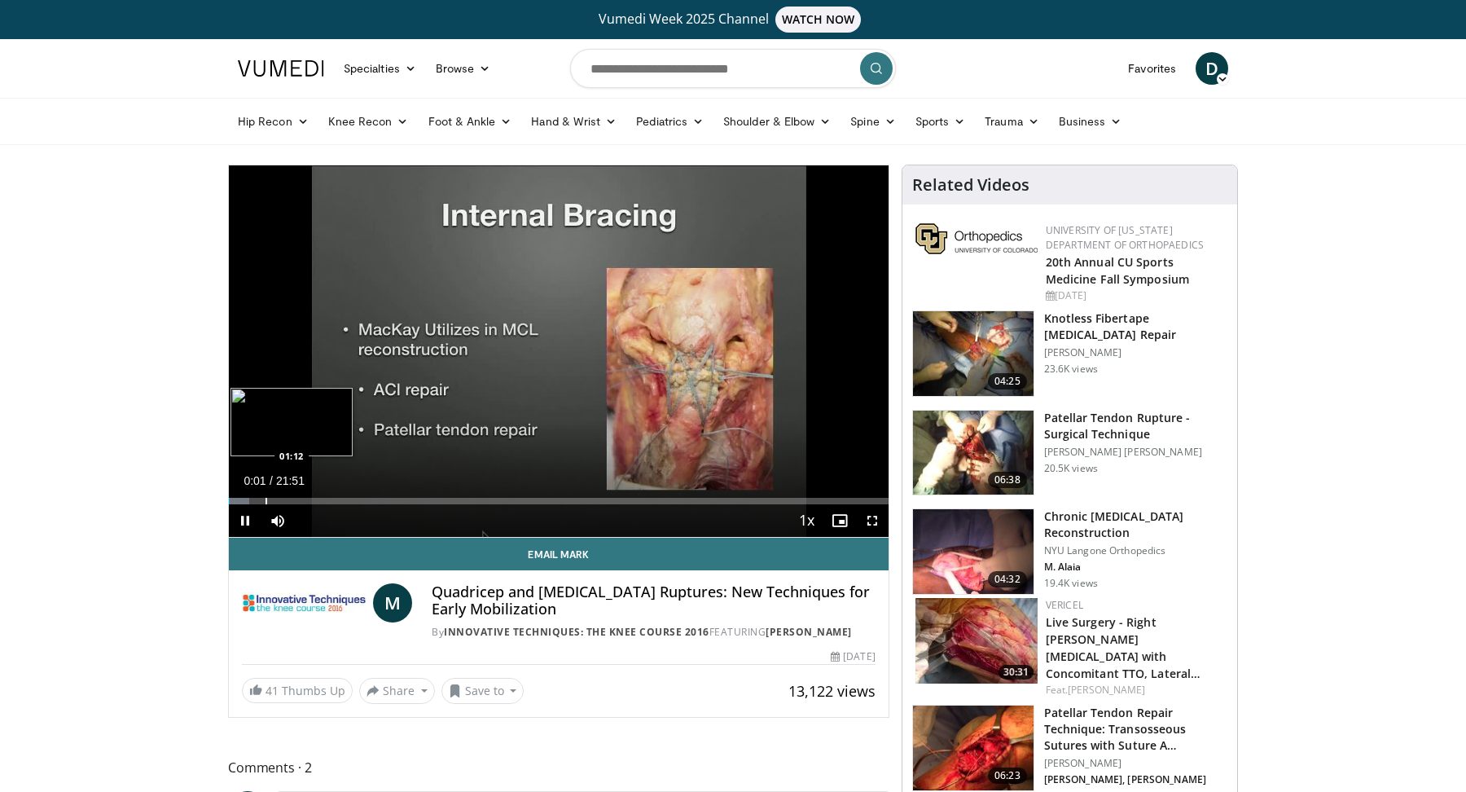
click at [265, 498] on div "Progress Bar" at bounding box center [266, 501] width 2 height 7
click at [291, 504] on span "Video Player" at bounding box center [277, 520] width 33 height 33
click at [311, 494] on div "Loaded : 11.42% 02:45 02:45" at bounding box center [559, 496] width 660 height 15
click at [335, 496] on div "Loaded : 15.25% 02:46 03:32" at bounding box center [559, 496] width 660 height 15
click at [270, 526] on span "Video Player" at bounding box center [277, 520] width 33 height 33
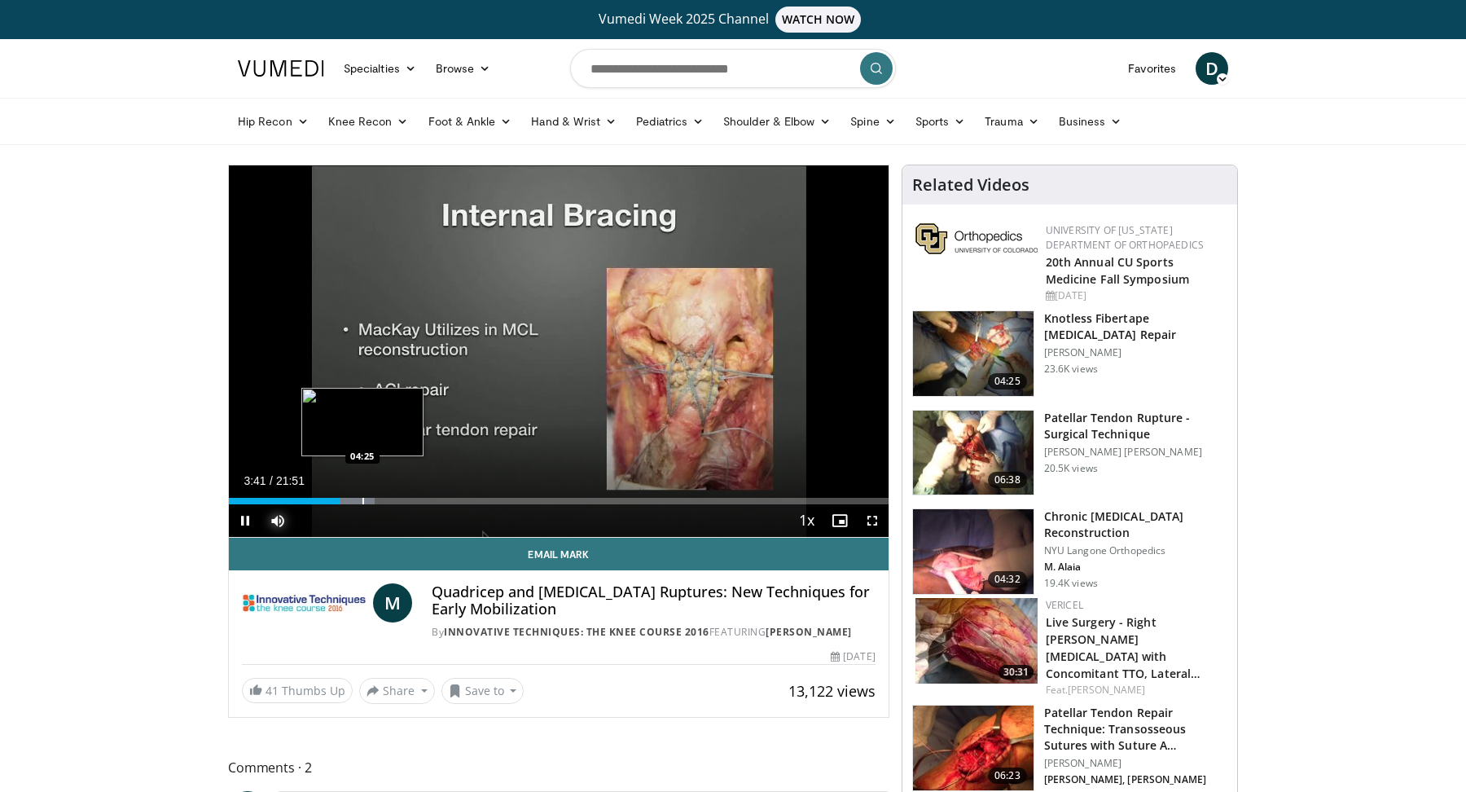
click at [362, 498] on div "Progress Bar" at bounding box center [363, 501] width 2 height 7
click at [410, 502] on div "Progress Bar" at bounding box center [411, 501] width 2 height 7
click at [433, 504] on div "Current Time 6:01 / Duration 21:51 Pause Skip Backward Skip Forward Mute 100% L…" at bounding box center [559, 520] width 660 height 33
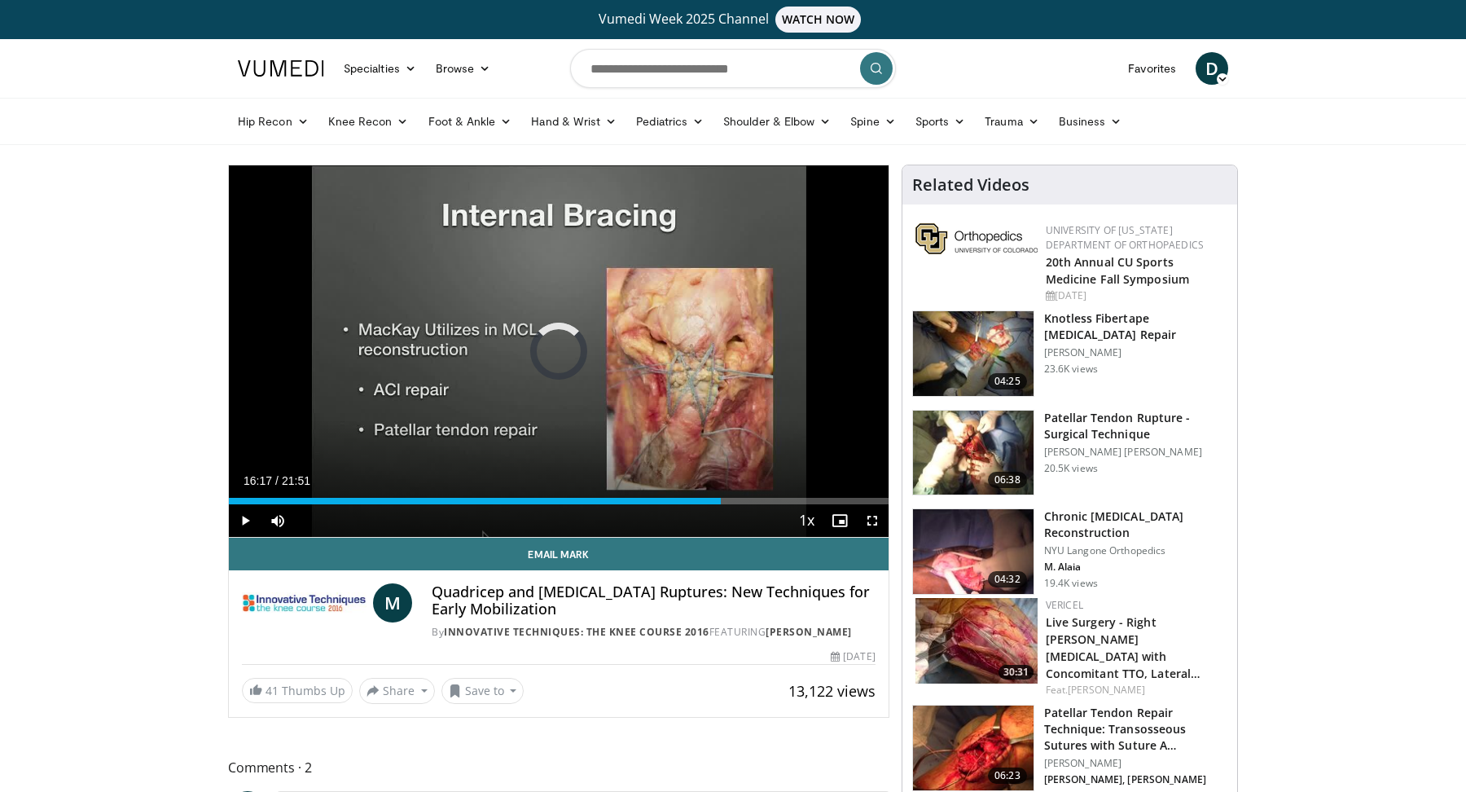
click at [721, 494] on div "Loaded : 0.00% 16:17 16:17" at bounding box center [559, 496] width 660 height 15
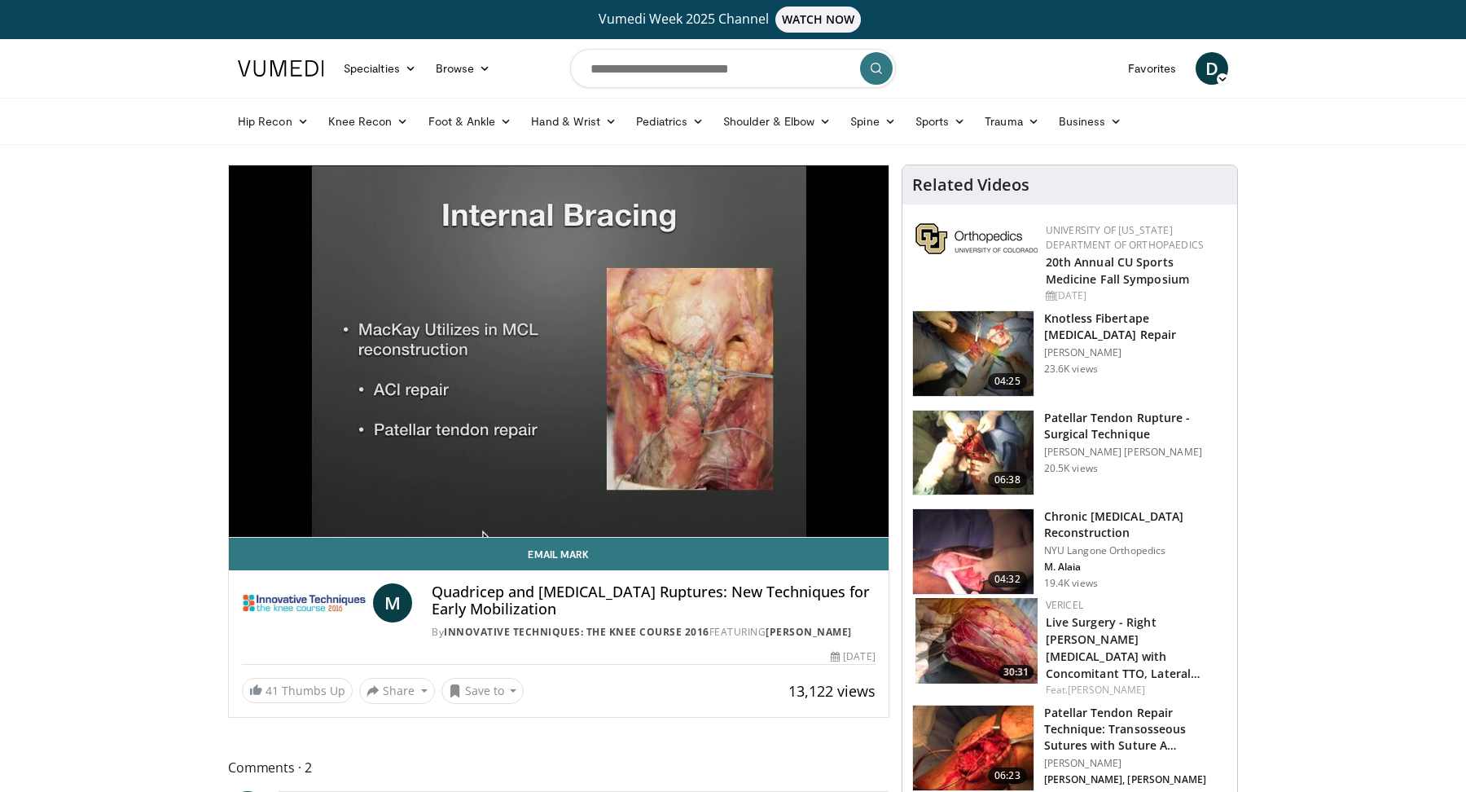
click at [973, 454] on img at bounding box center [973, 452] width 121 height 85
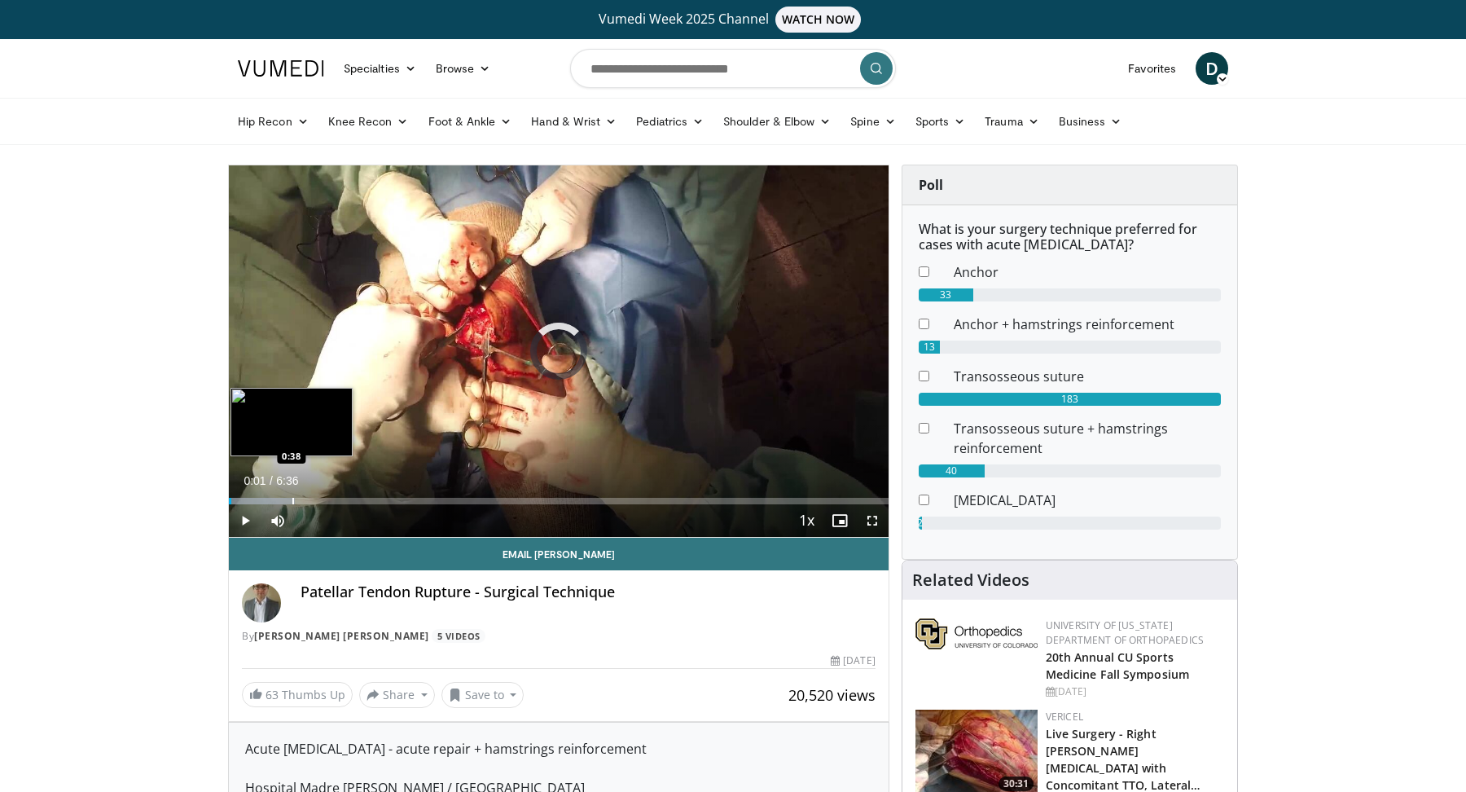
click at [292, 498] on div "Progress Bar" at bounding box center [293, 501] width 2 height 7
click at [328, 498] on div "Progress Bar" at bounding box center [329, 501] width 2 height 7
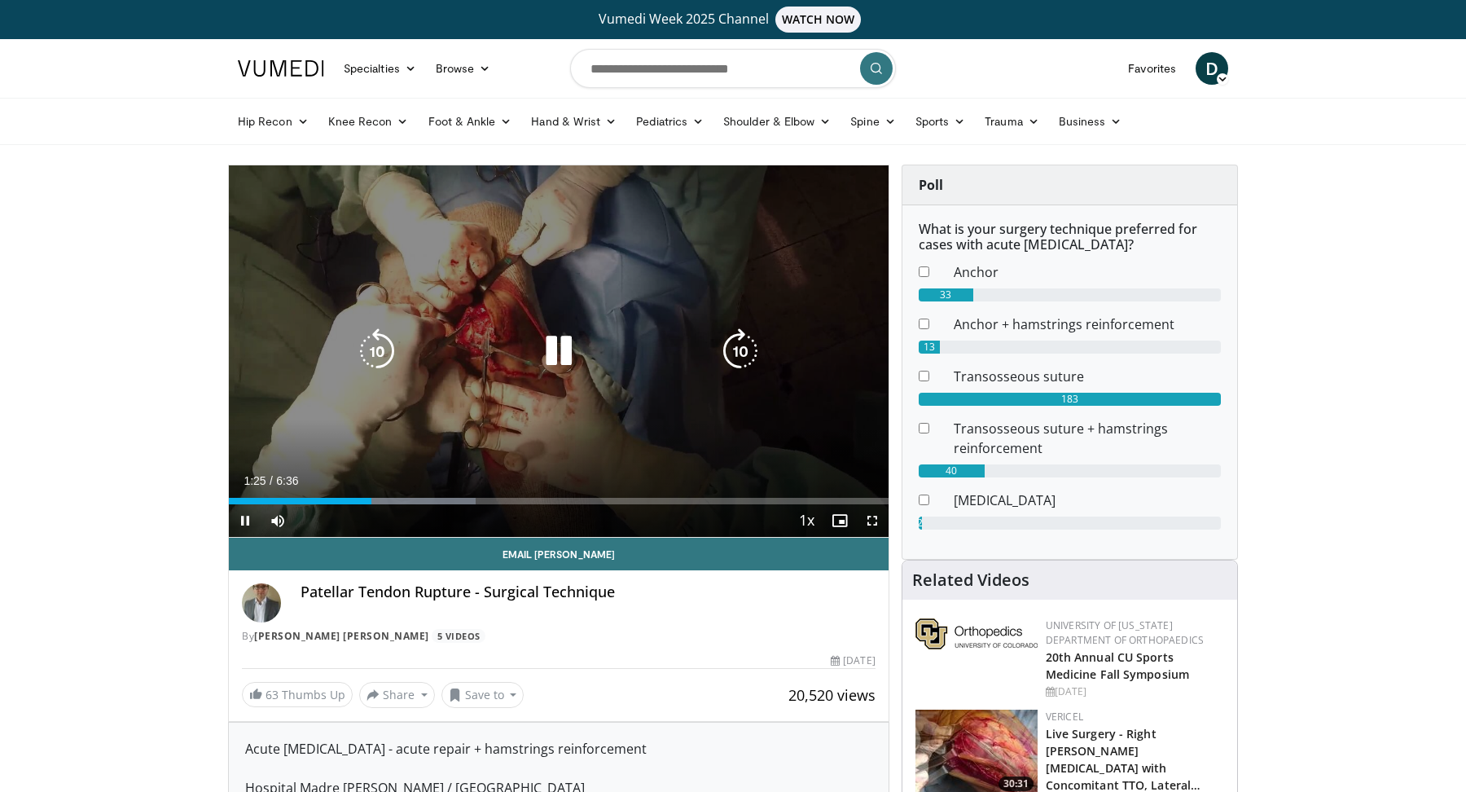
click at [731, 356] on icon "Video Player" at bounding box center [740, 351] width 46 height 46
click at [735, 353] on icon "Video Player" at bounding box center [740, 351] width 46 height 46
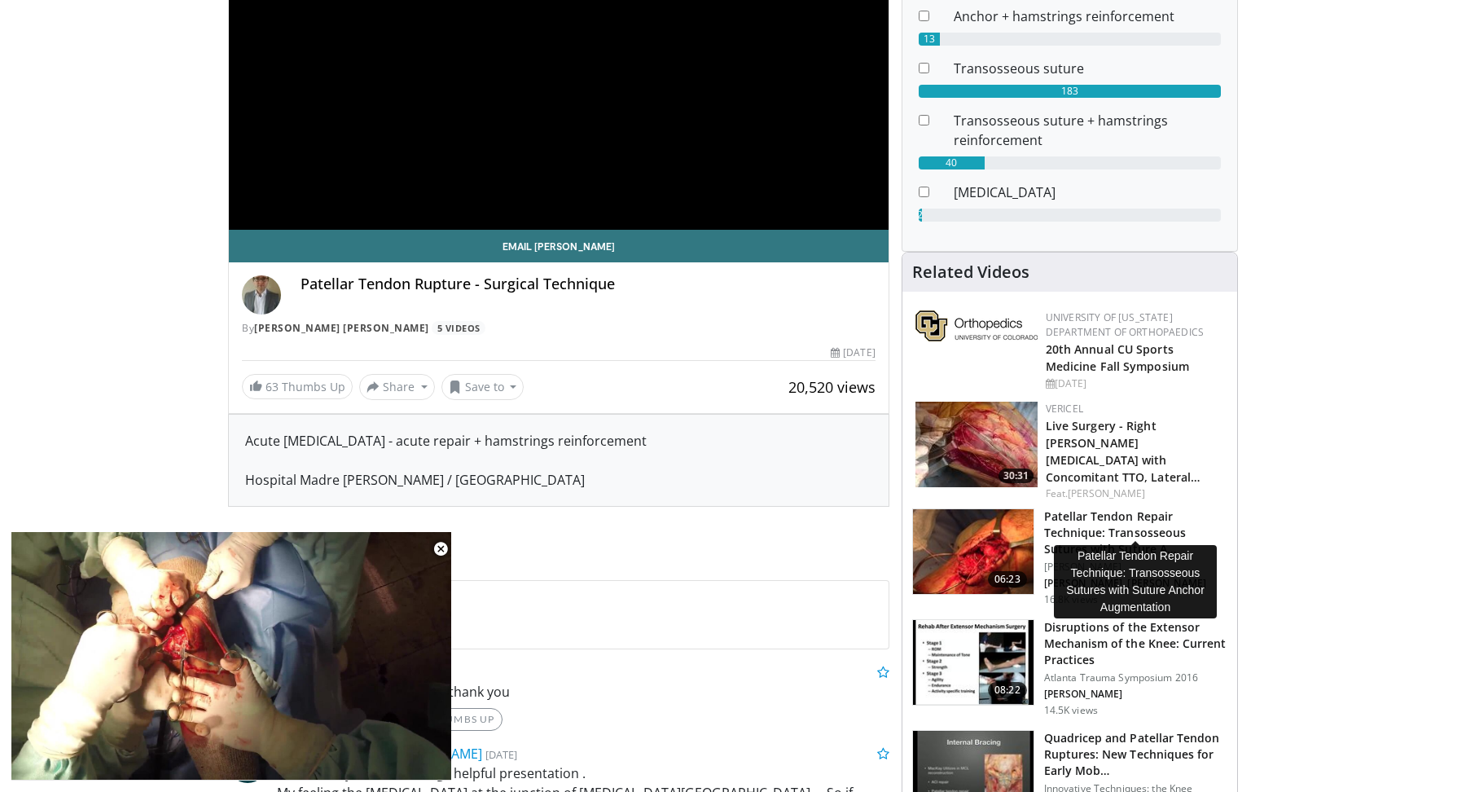
scroll to position [327, 0]
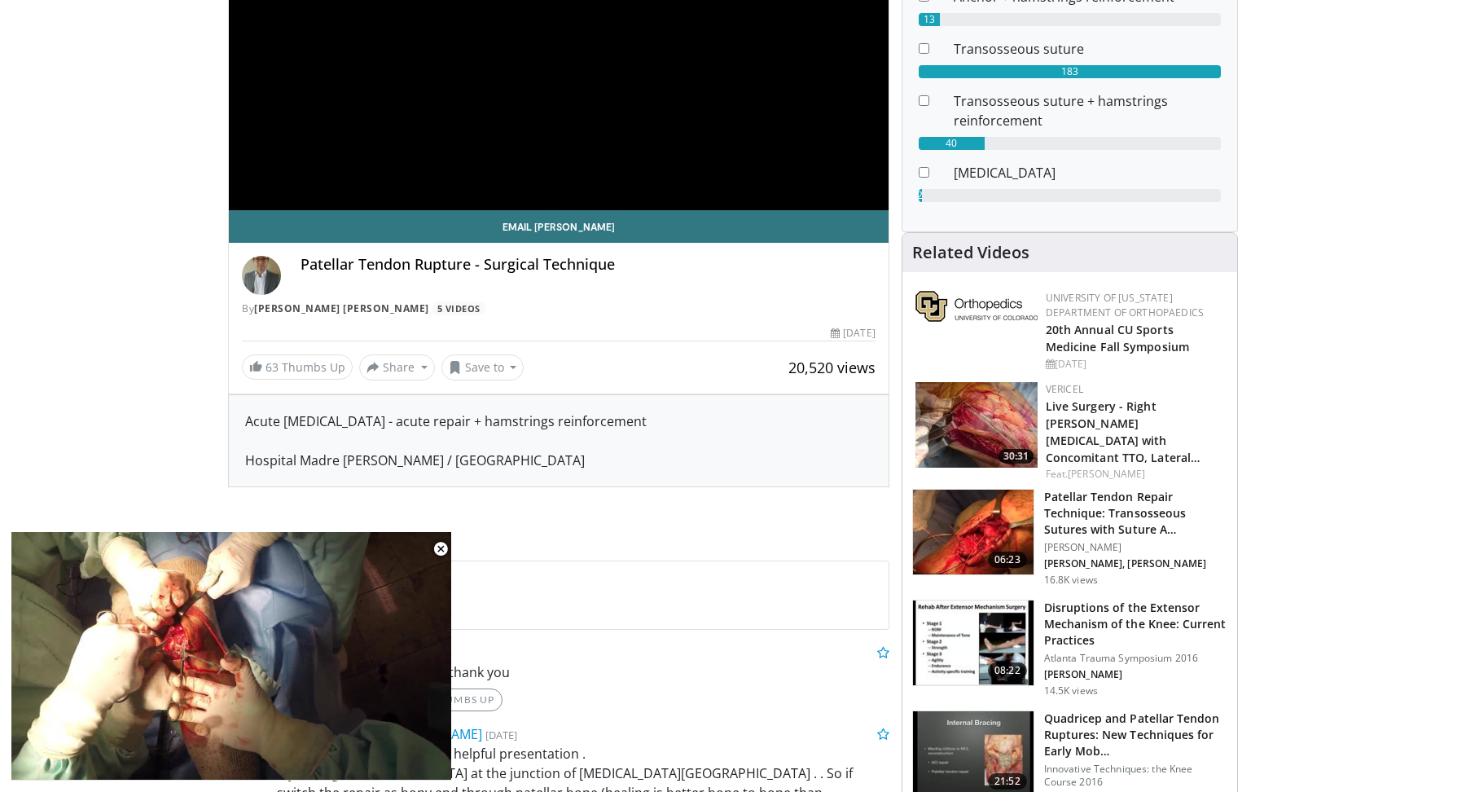
click at [979, 509] on img at bounding box center [973, 531] width 121 height 85
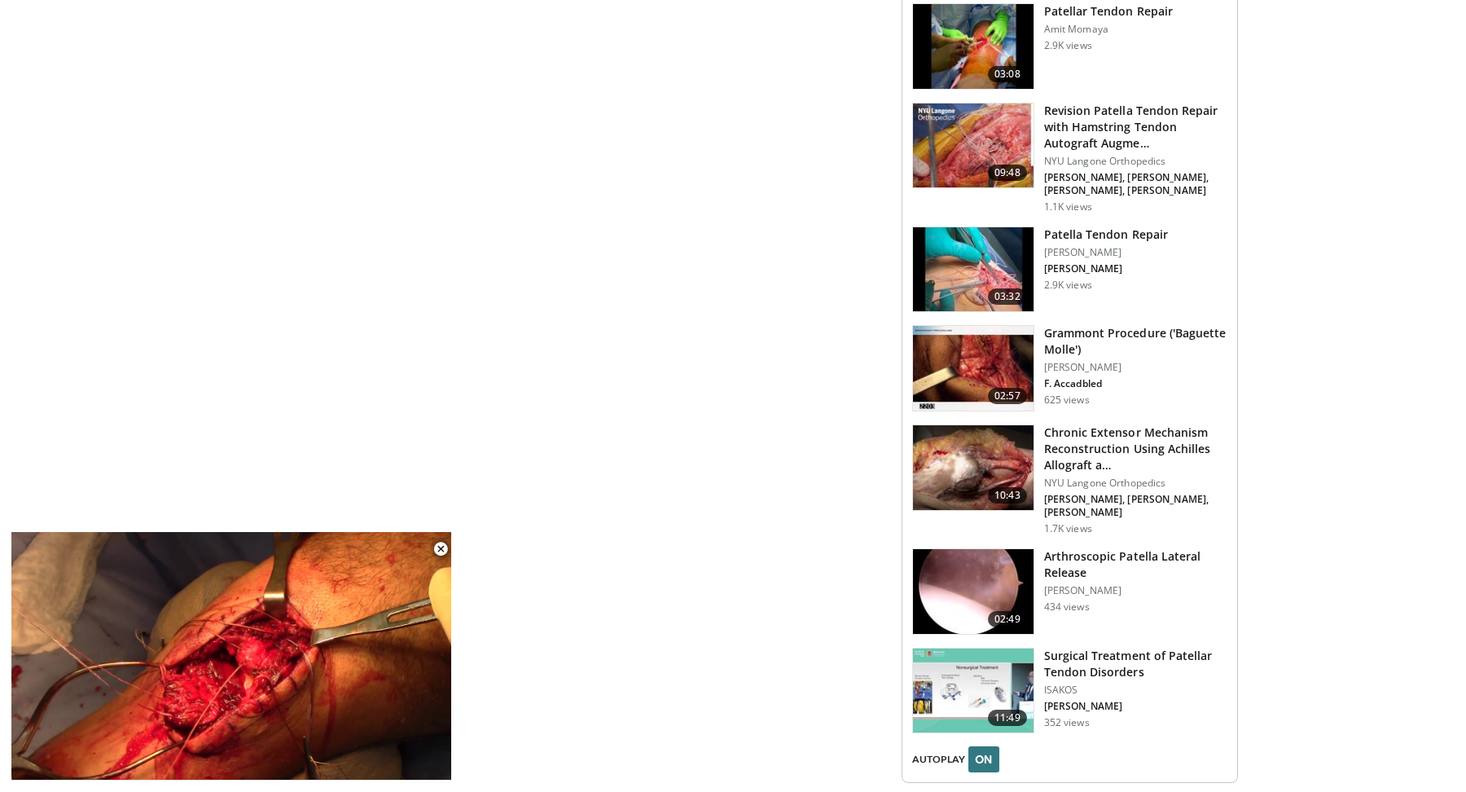
scroll to position [2024, 0]
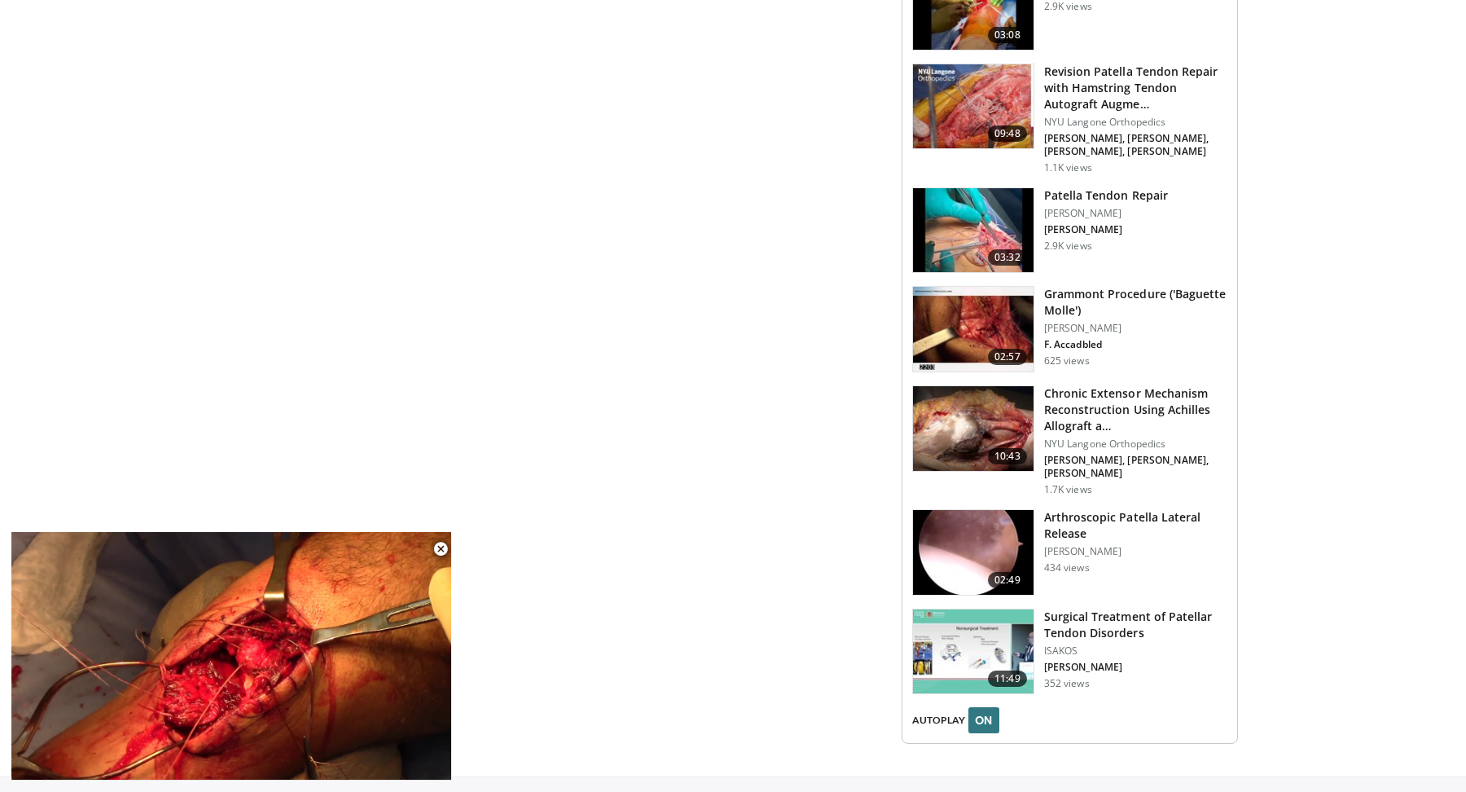
click at [1080, 608] on h3 "Surgical Treatment of Patellar Tendon Disorders" at bounding box center [1135, 624] width 183 height 33
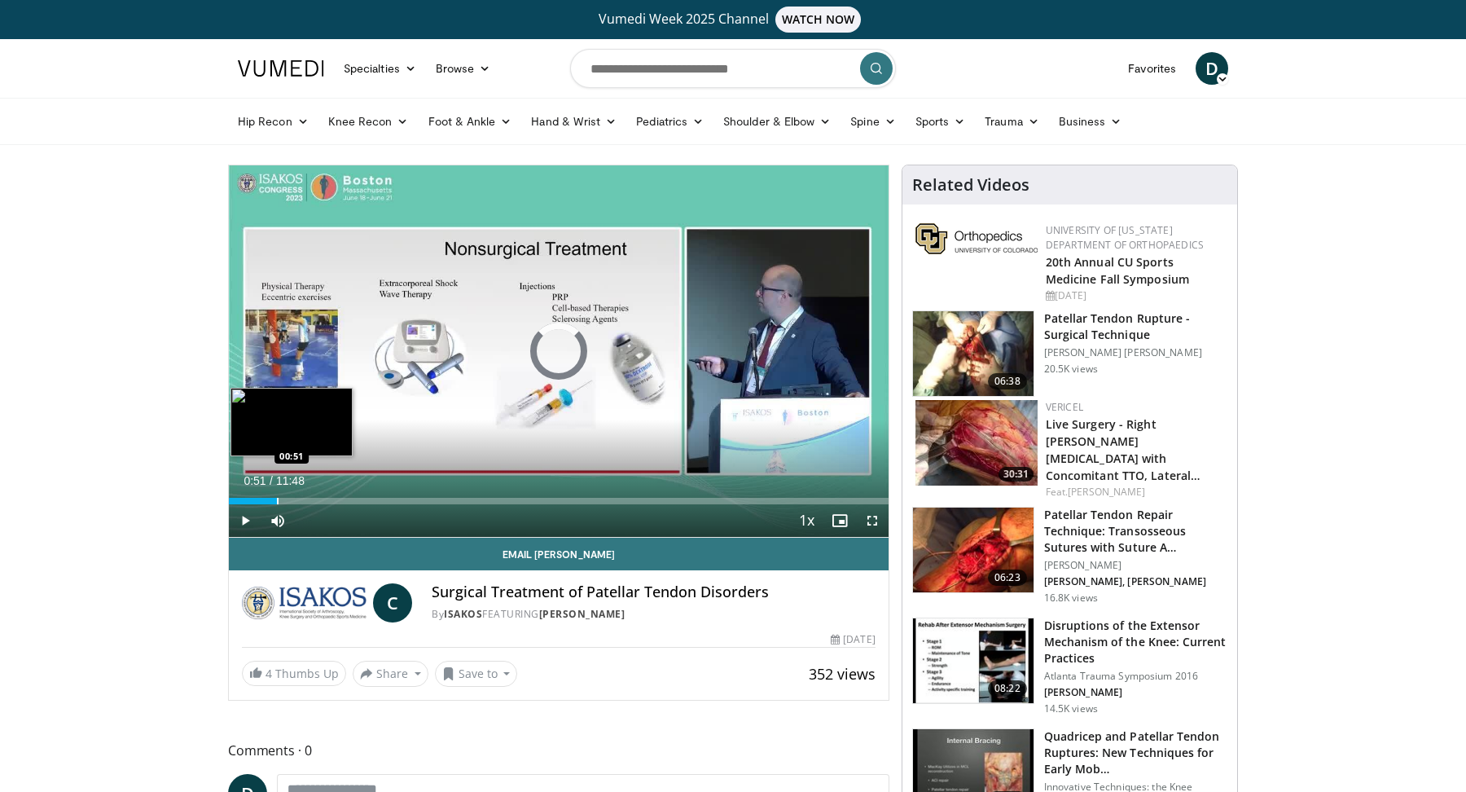
click at [277, 499] on div "Progress Bar" at bounding box center [278, 501] width 2 height 7
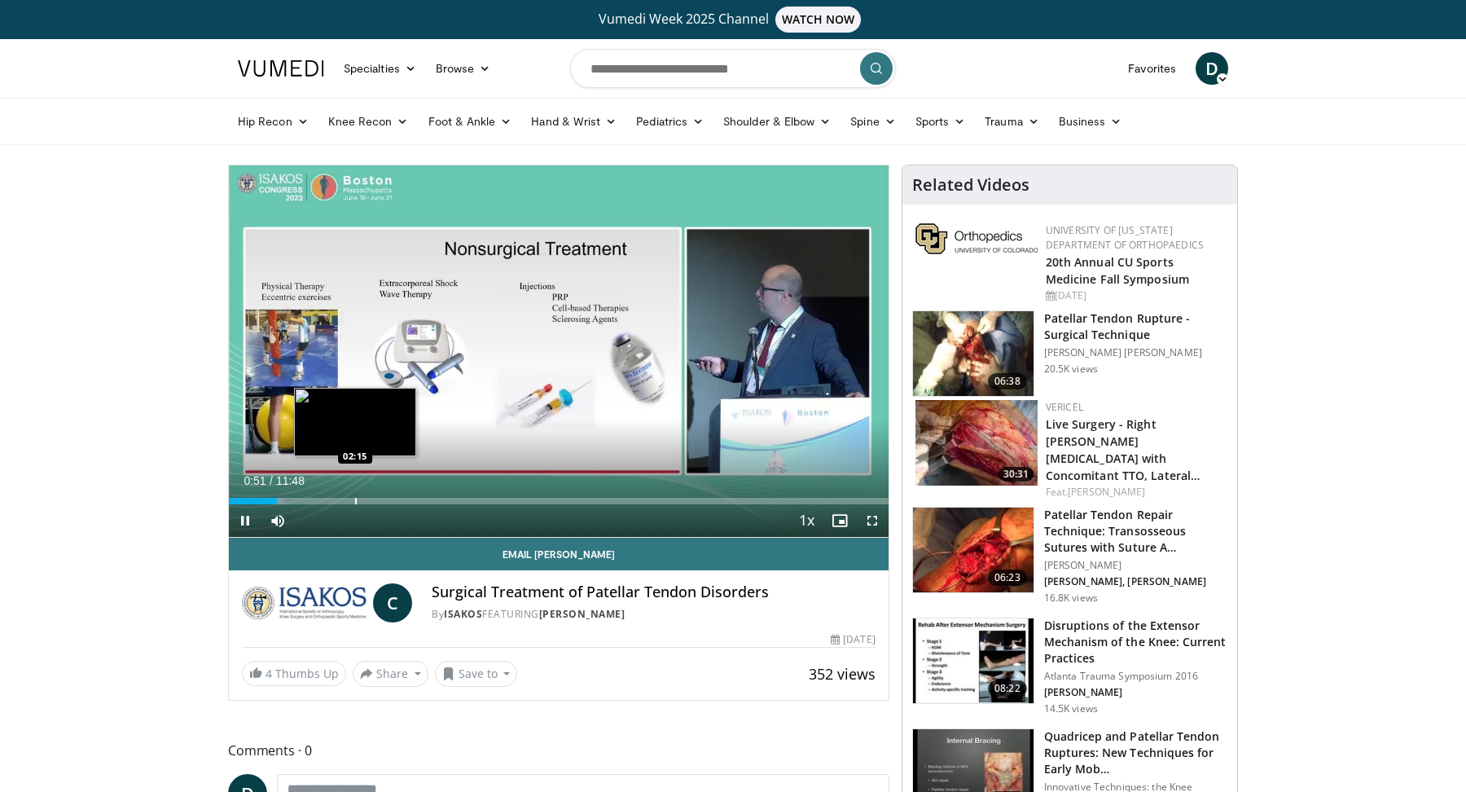
click at [355, 502] on div "Progress Bar" at bounding box center [356, 501] width 2 height 7
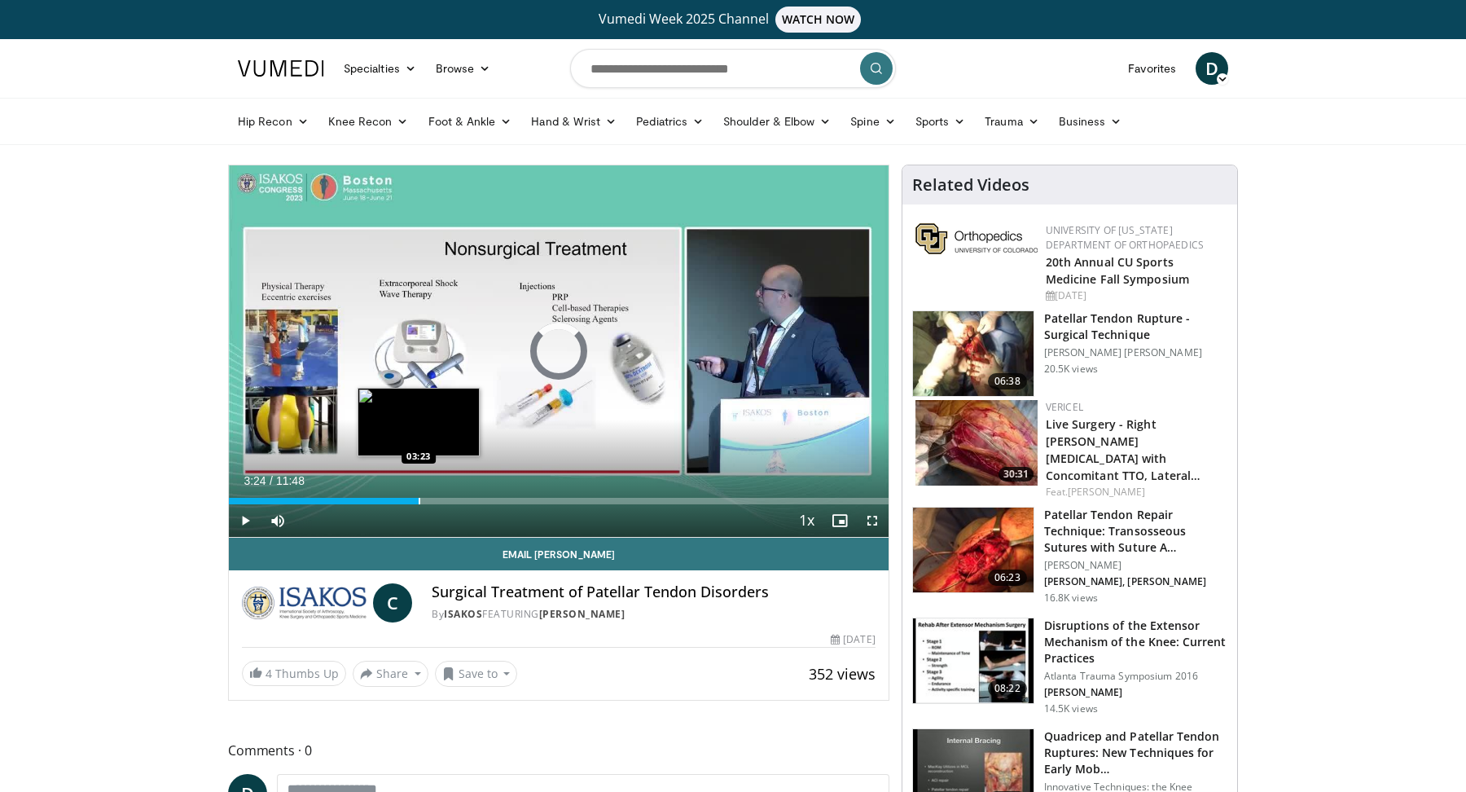
click at [419, 489] on div "Loaded : 24.01% 03:24 03:23" at bounding box center [559, 496] width 660 height 15
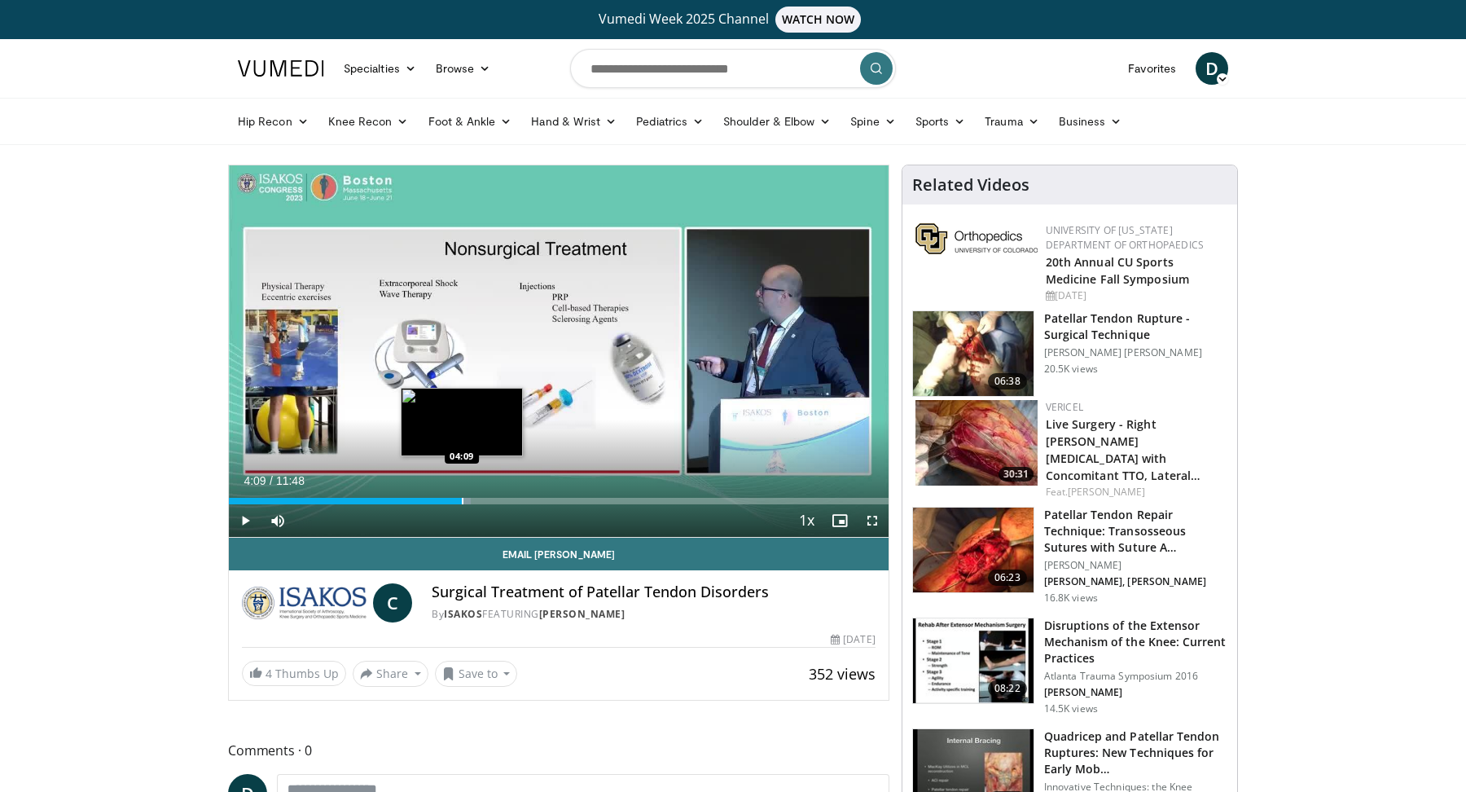
click at [461, 491] on div "Loaded : 36.72% 04:09 04:09" at bounding box center [559, 496] width 660 height 15
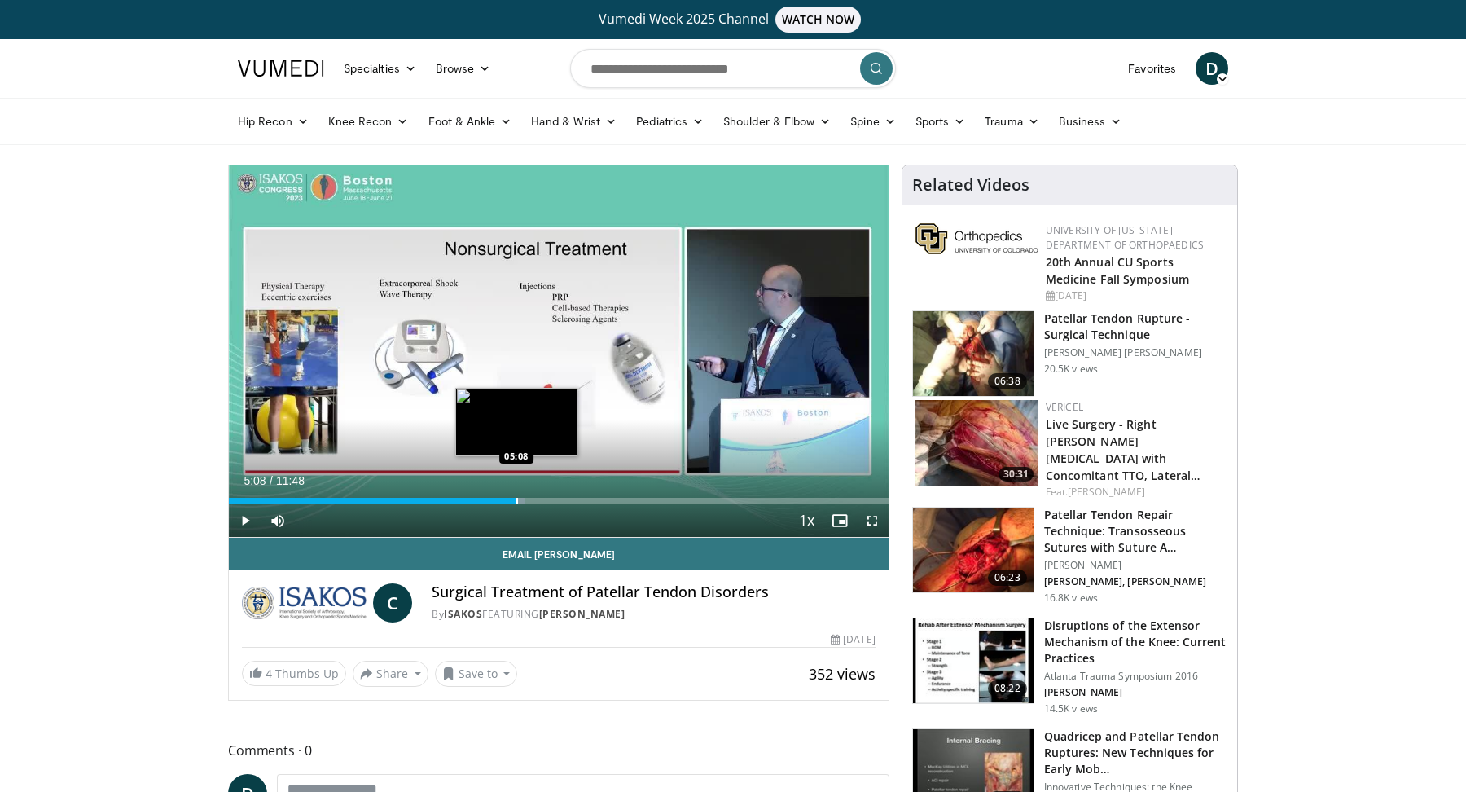
click at [516, 498] on div "Progress Bar" at bounding box center [517, 501] width 2 height 7
click at [558, 498] on div "Progress Bar" at bounding box center [559, 501] width 2 height 7
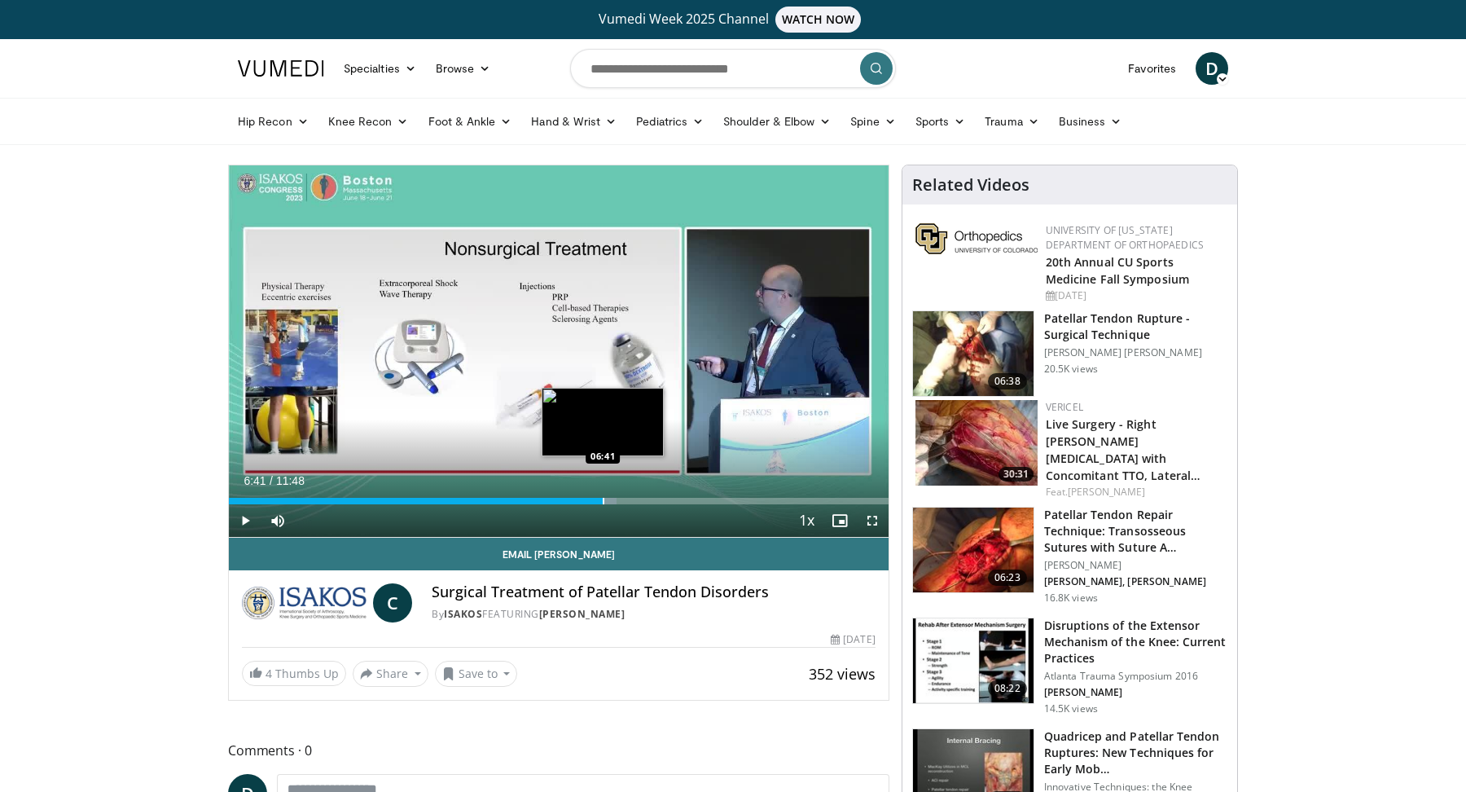
click at [602, 495] on div "Loaded : 58.84% 06:41 06:41" at bounding box center [559, 496] width 660 height 15
click at [625, 498] on div "Progress Bar" at bounding box center [626, 501] width 2 height 7
click at [670, 502] on div "Progress Bar" at bounding box center [670, 501] width 2 height 7
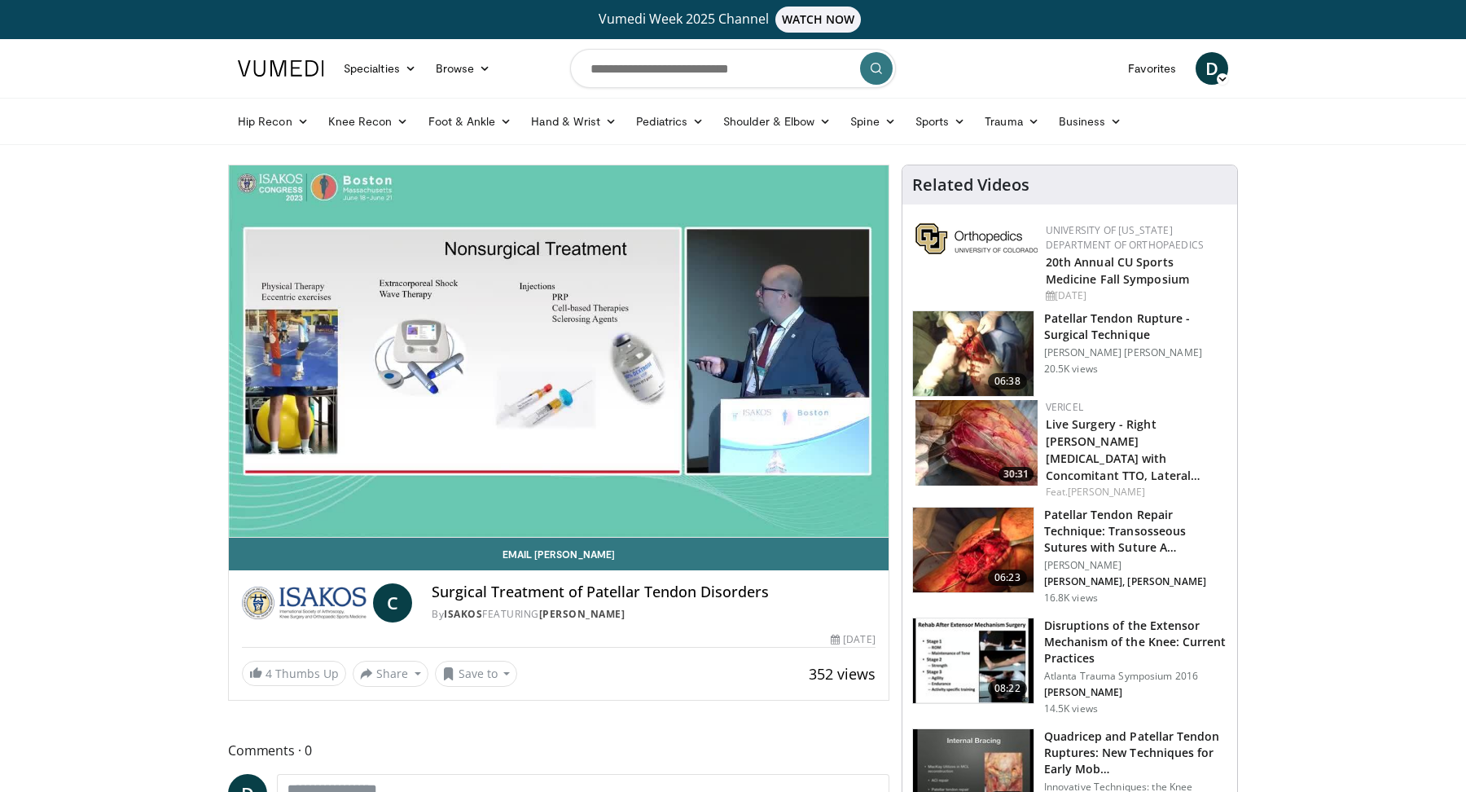
click at [705, 502] on video-js "**********" at bounding box center [559, 351] width 660 height 372
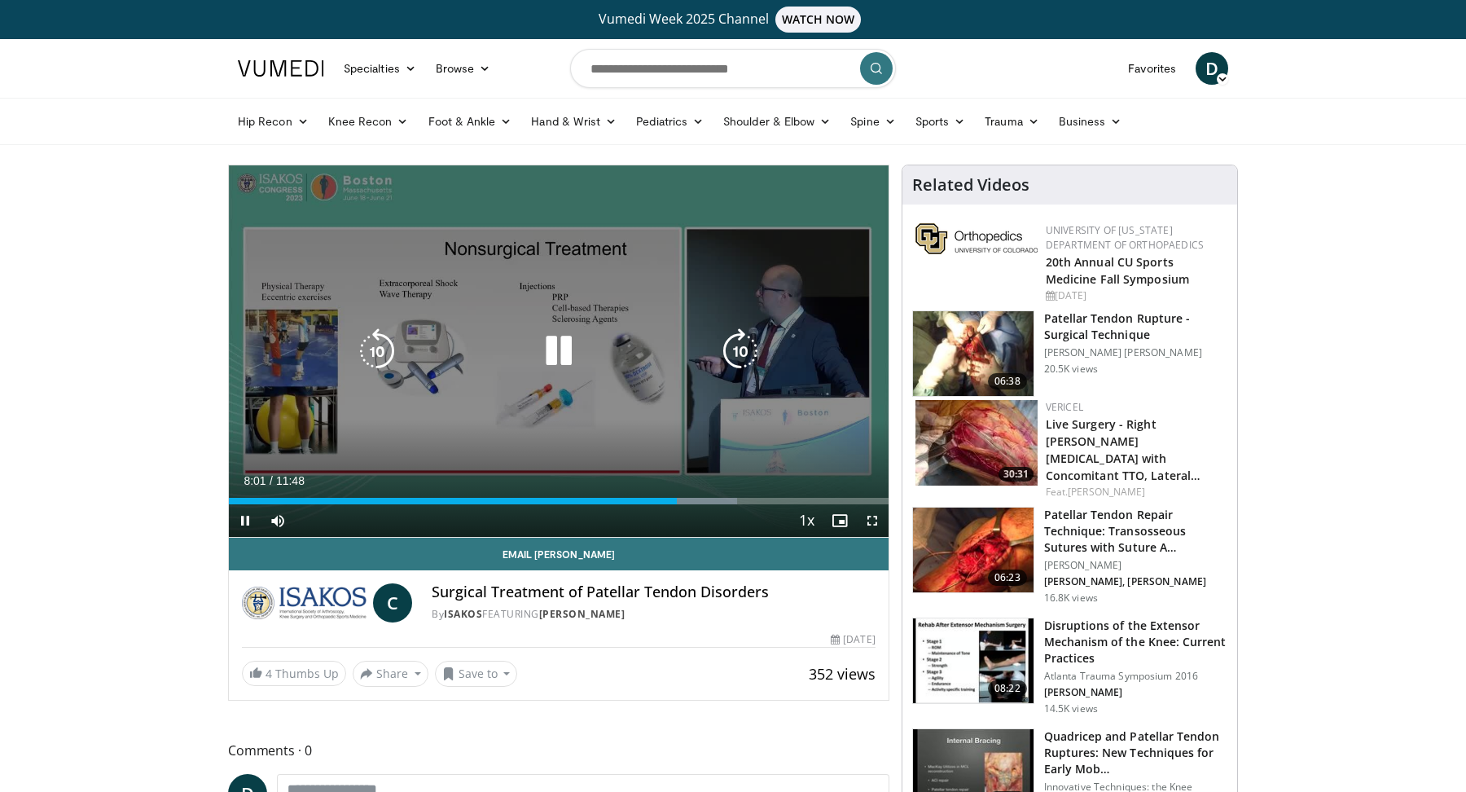
click at [737, 359] on icon "Video Player" at bounding box center [740, 351] width 46 height 46
click at [737, 358] on icon "Video Player" at bounding box center [740, 351] width 46 height 46
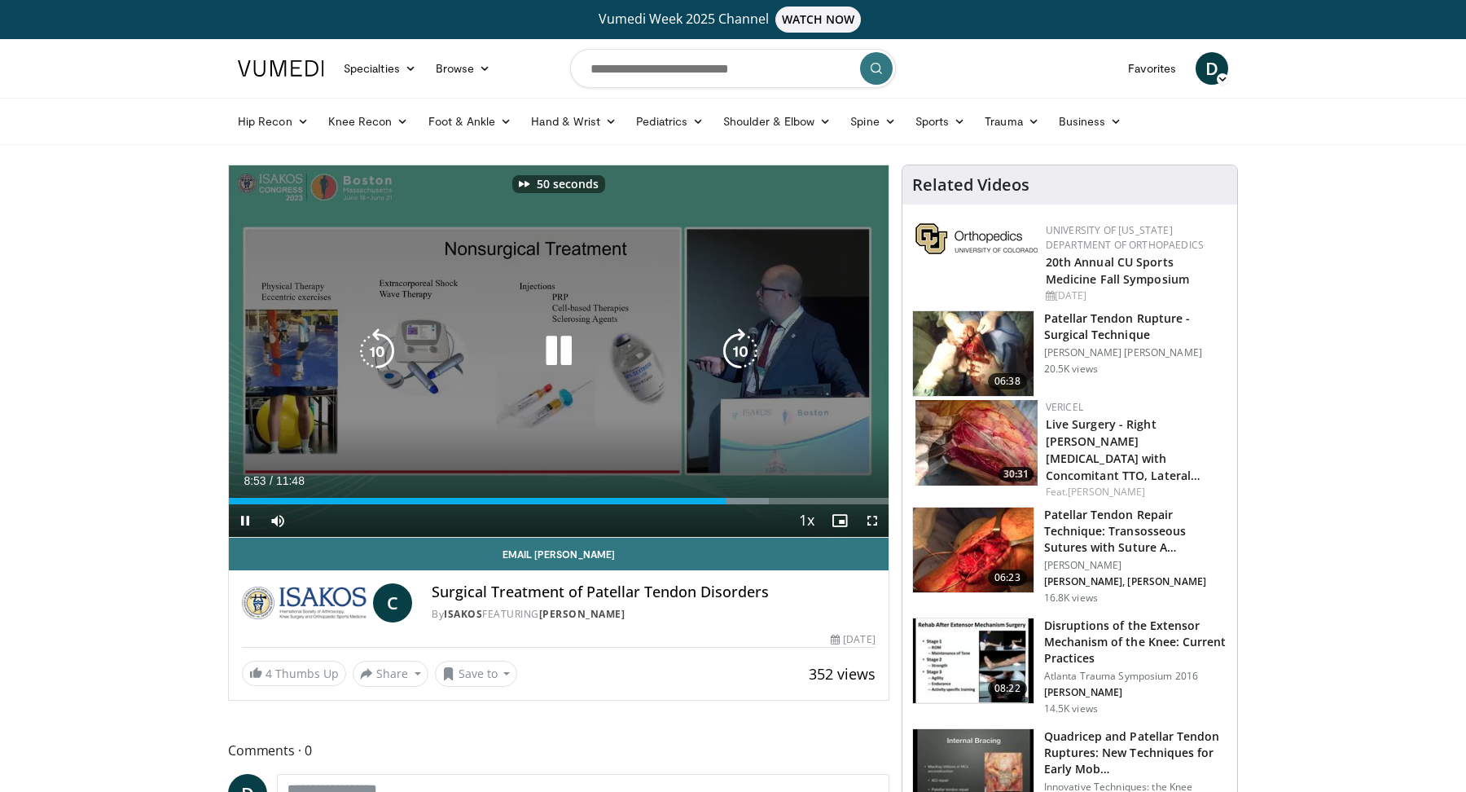
click at [737, 358] on icon "Video Player" at bounding box center [740, 351] width 46 height 46
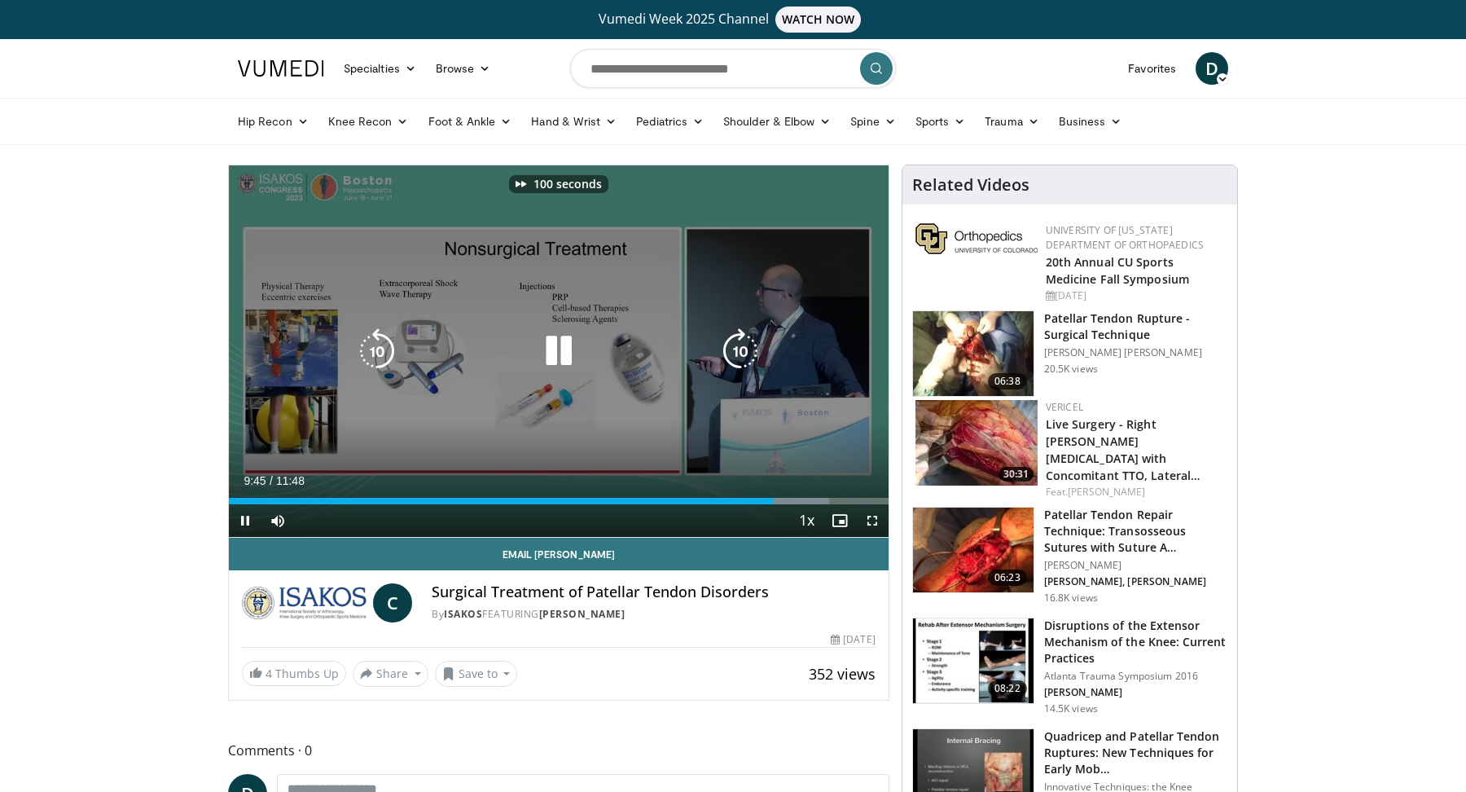
click at [737, 358] on icon "Video Player" at bounding box center [740, 351] width 46 height 46
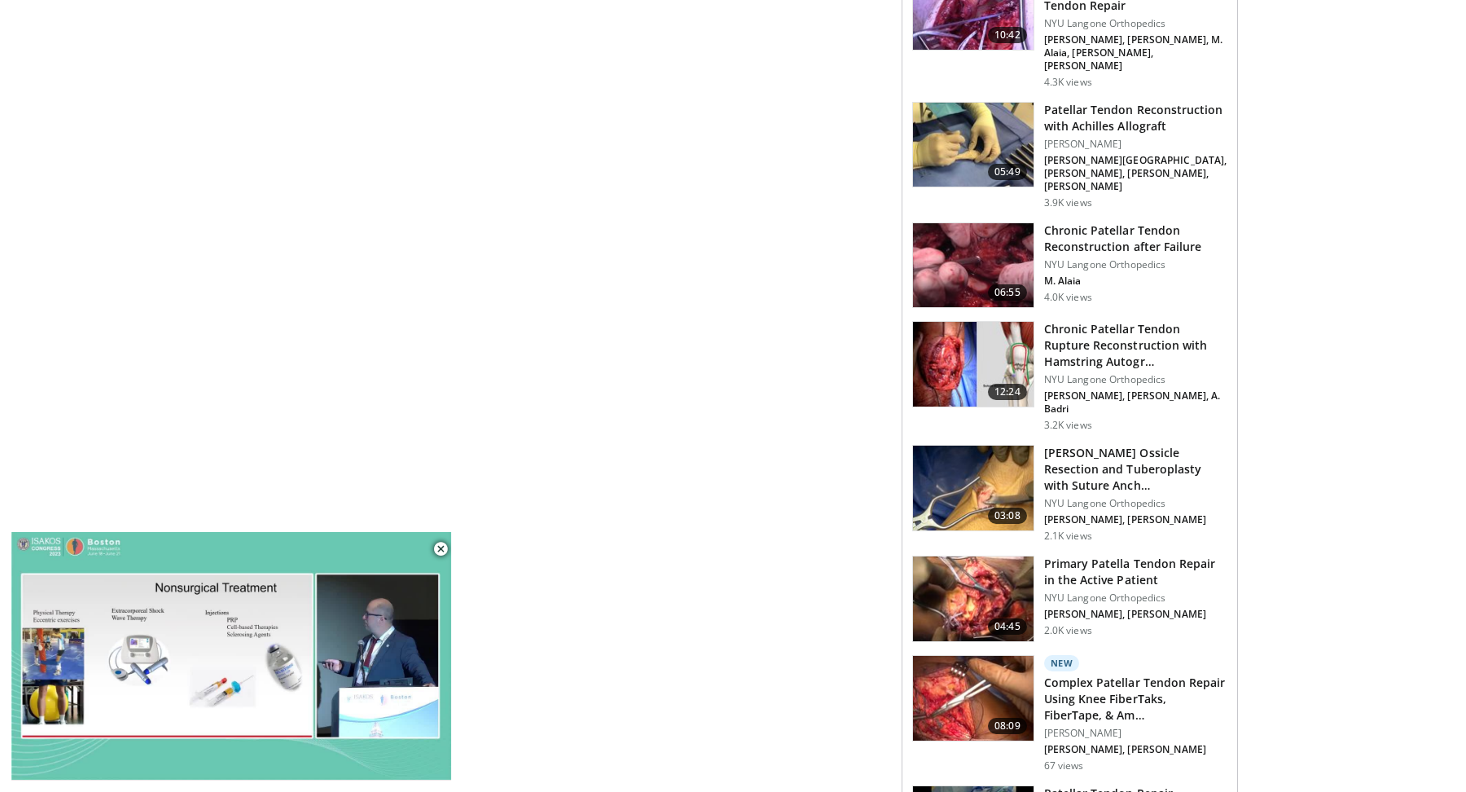
scroll to position [1112, 0]
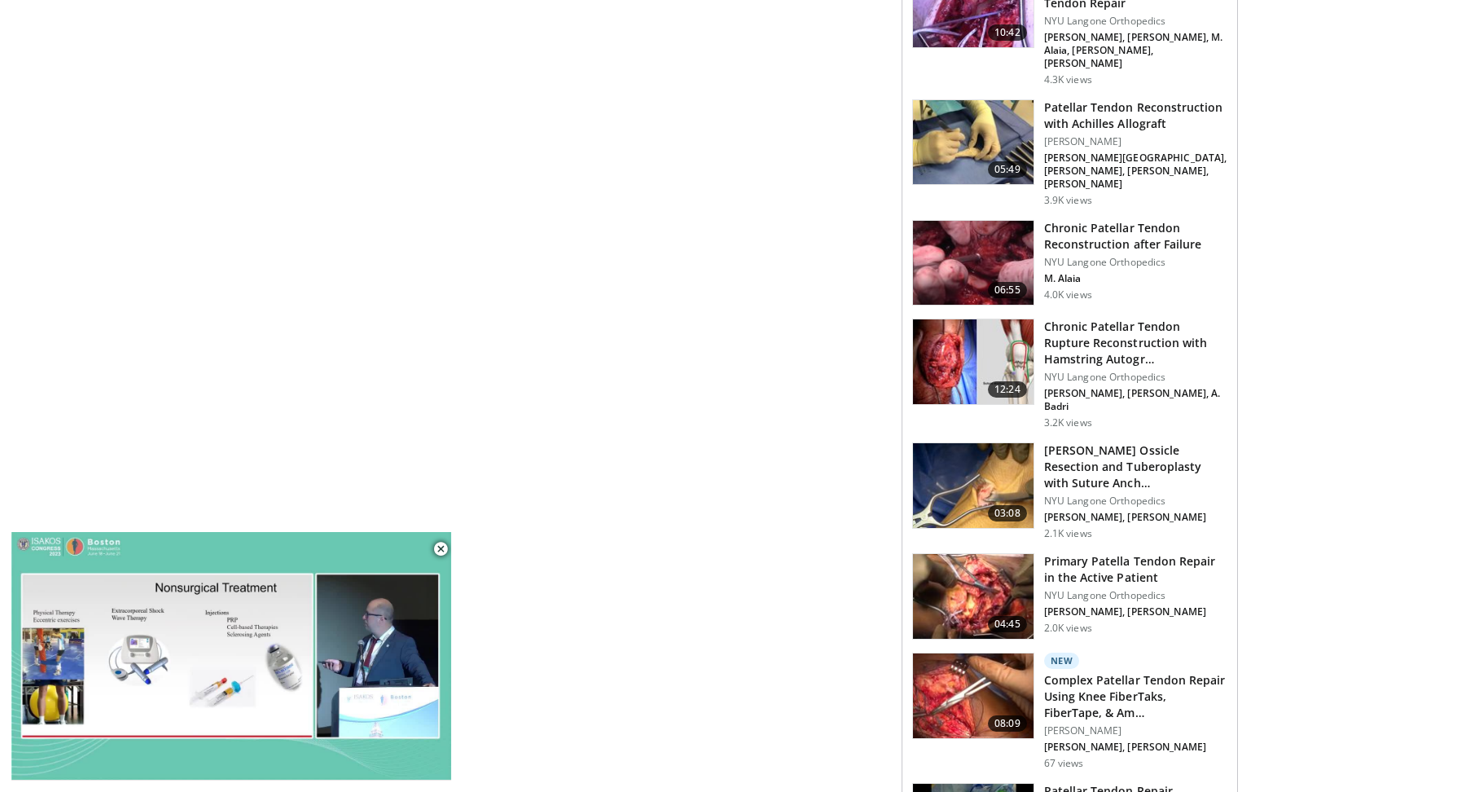
click at [1017, 554] on img at bounding box center [973, 596] width 121 height 85
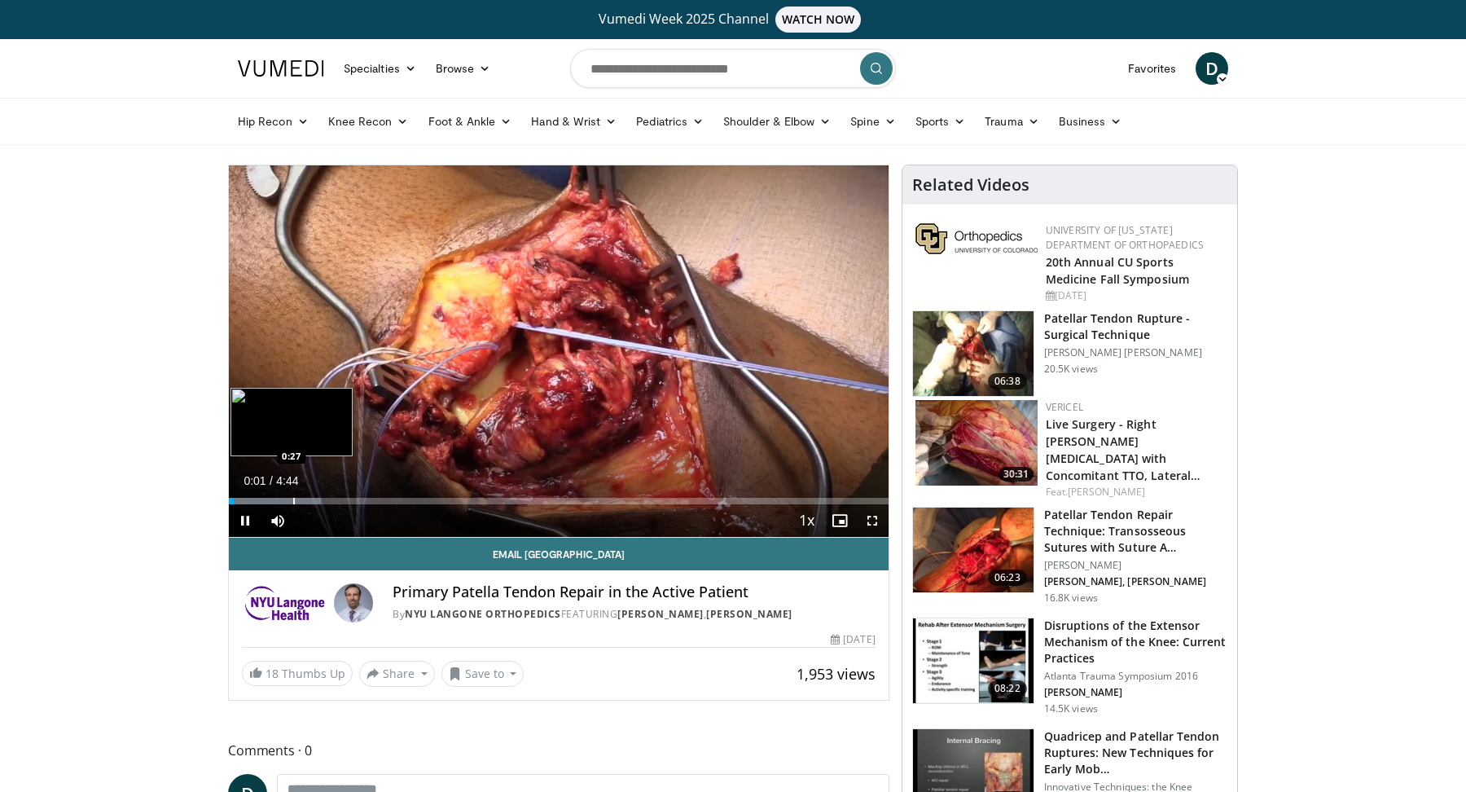
click at [293, 490] on div "Loaded : 13.94% 0:01 0:27" at bounding box center [559, 496] width 660 height 15
click at [336, 498] on div "Progress Bar" at bounding box center [337, 501] width 2 height 7
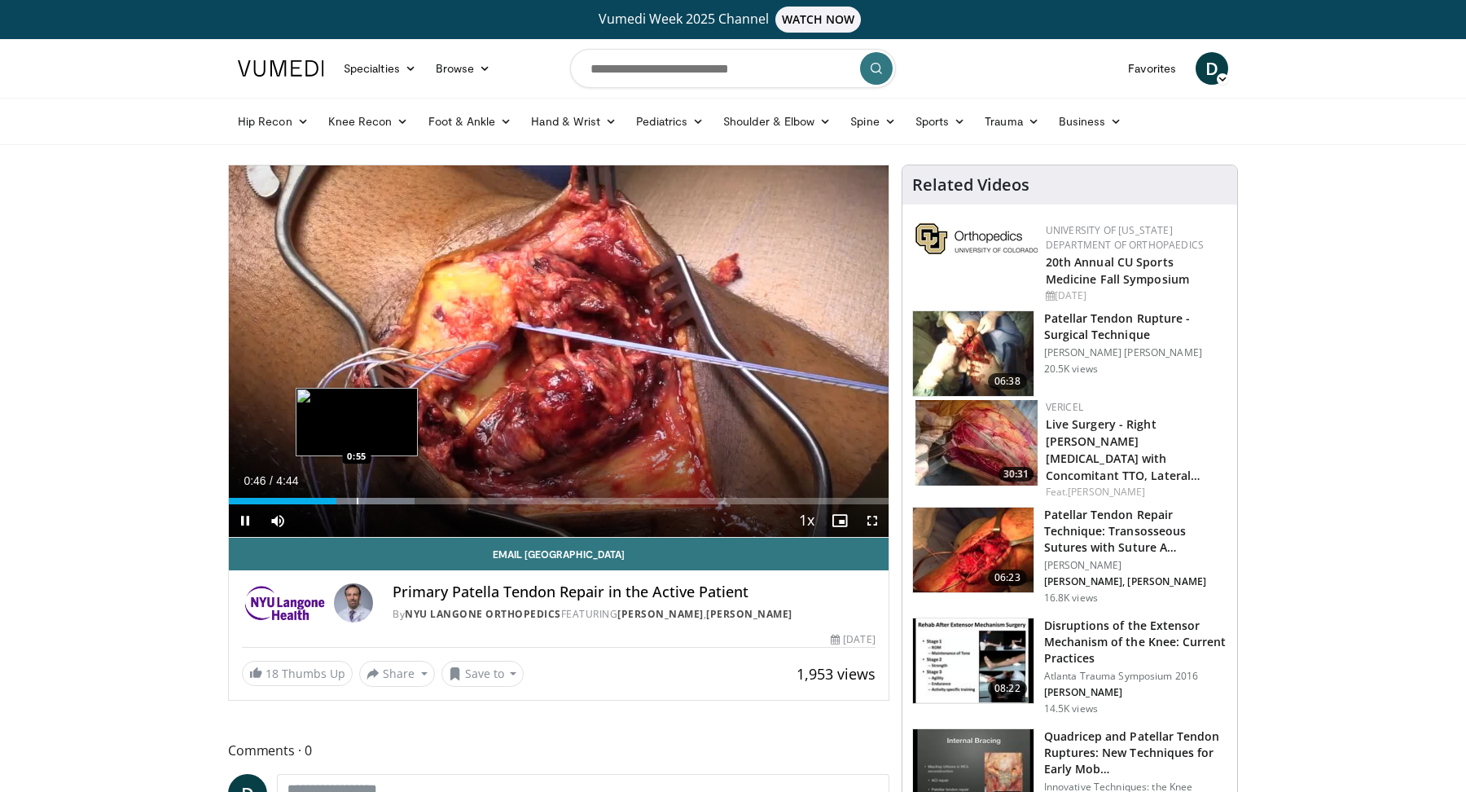
click at [357, 498] on div "Progress Bar" at bounding box center [358, 501] width 2 height 7
click at [419, 495] on div "Loaded : 31.71% 0:55 1:21" at bounding box center [559, 496] width 660 height 15
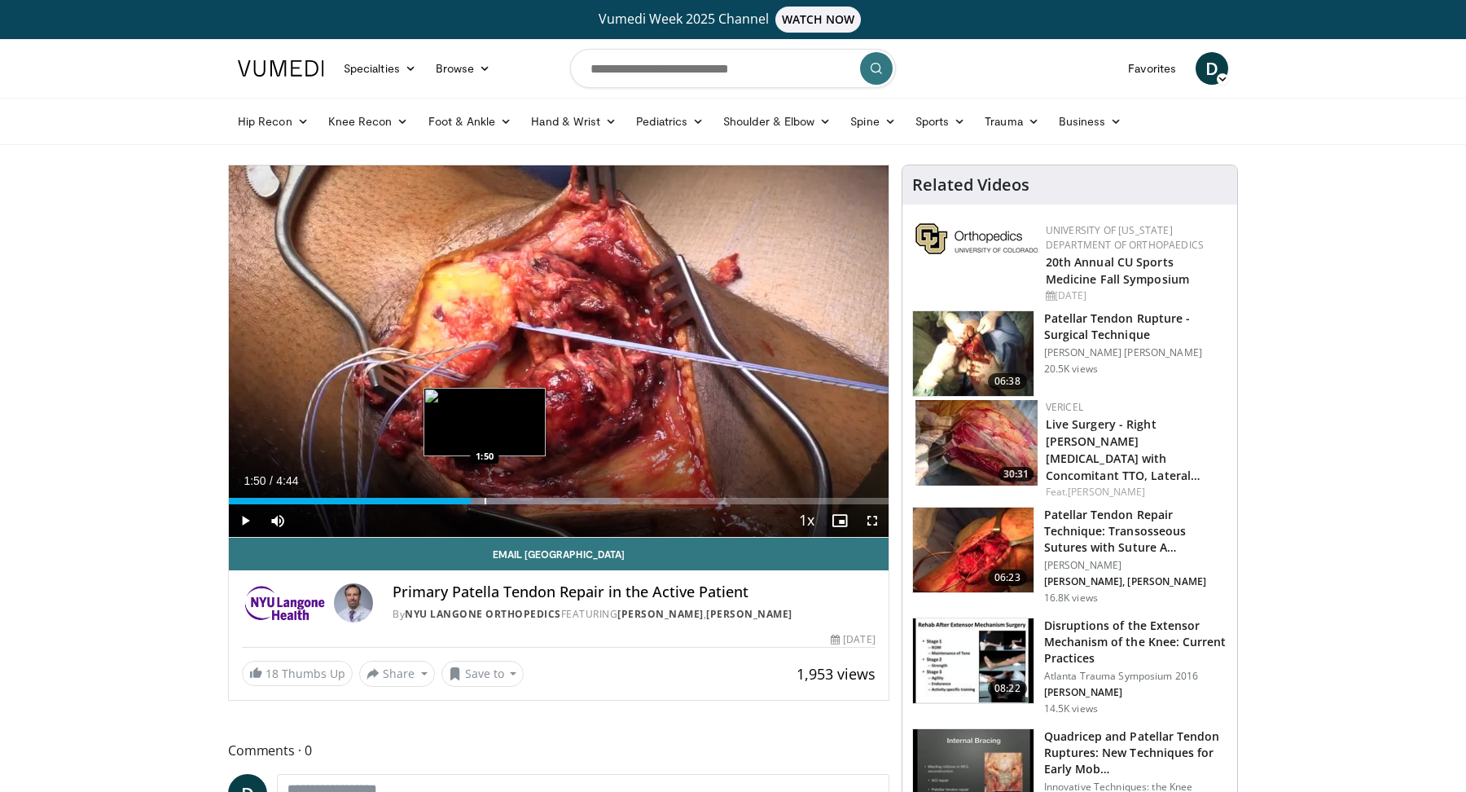
click at [485, 498] on div "Progress Bar" at bounding box center [486, 501] width 2 height 7
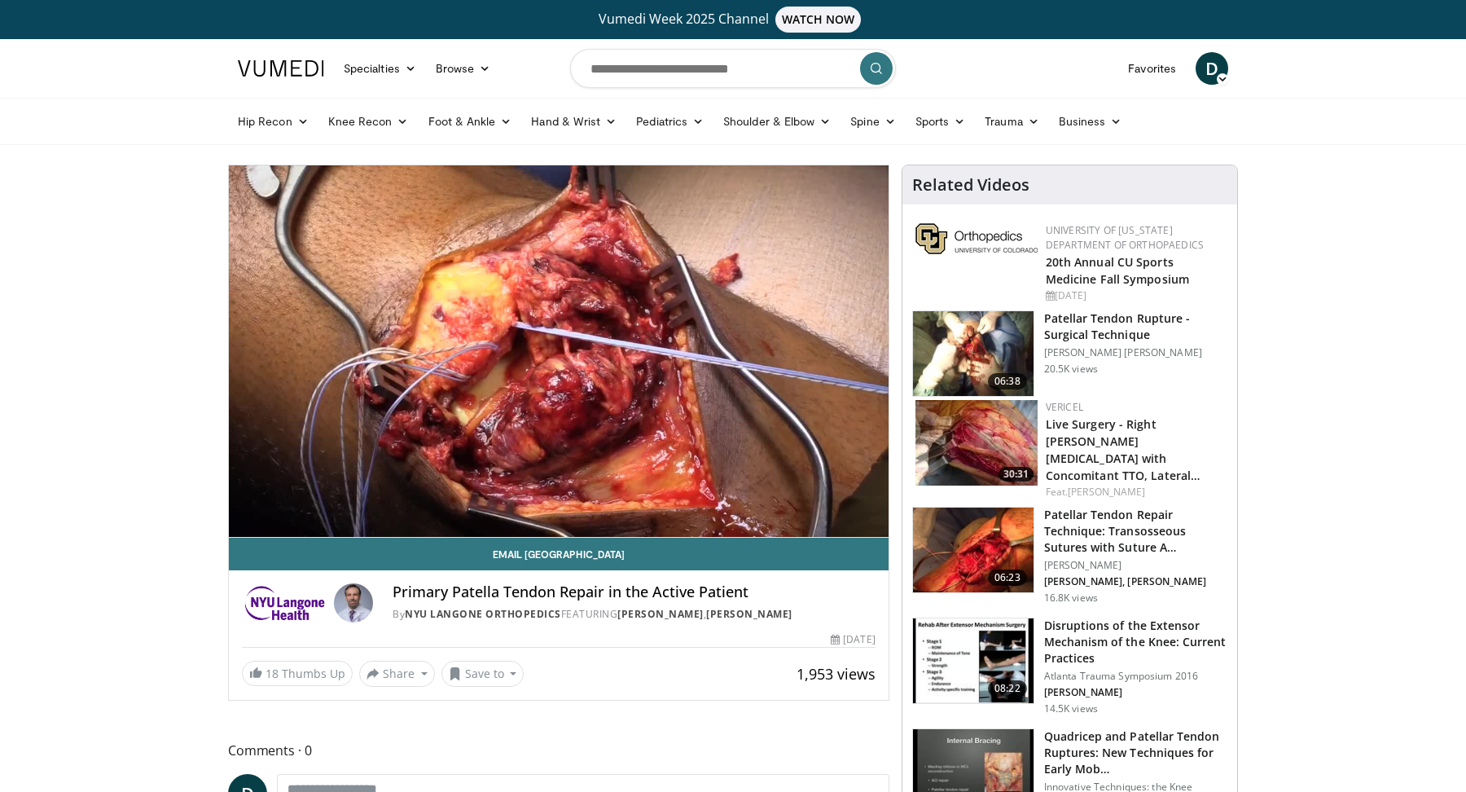
click at [479, 506] on video-js "**********" at bounding box center [559, 351] width 660 height 372
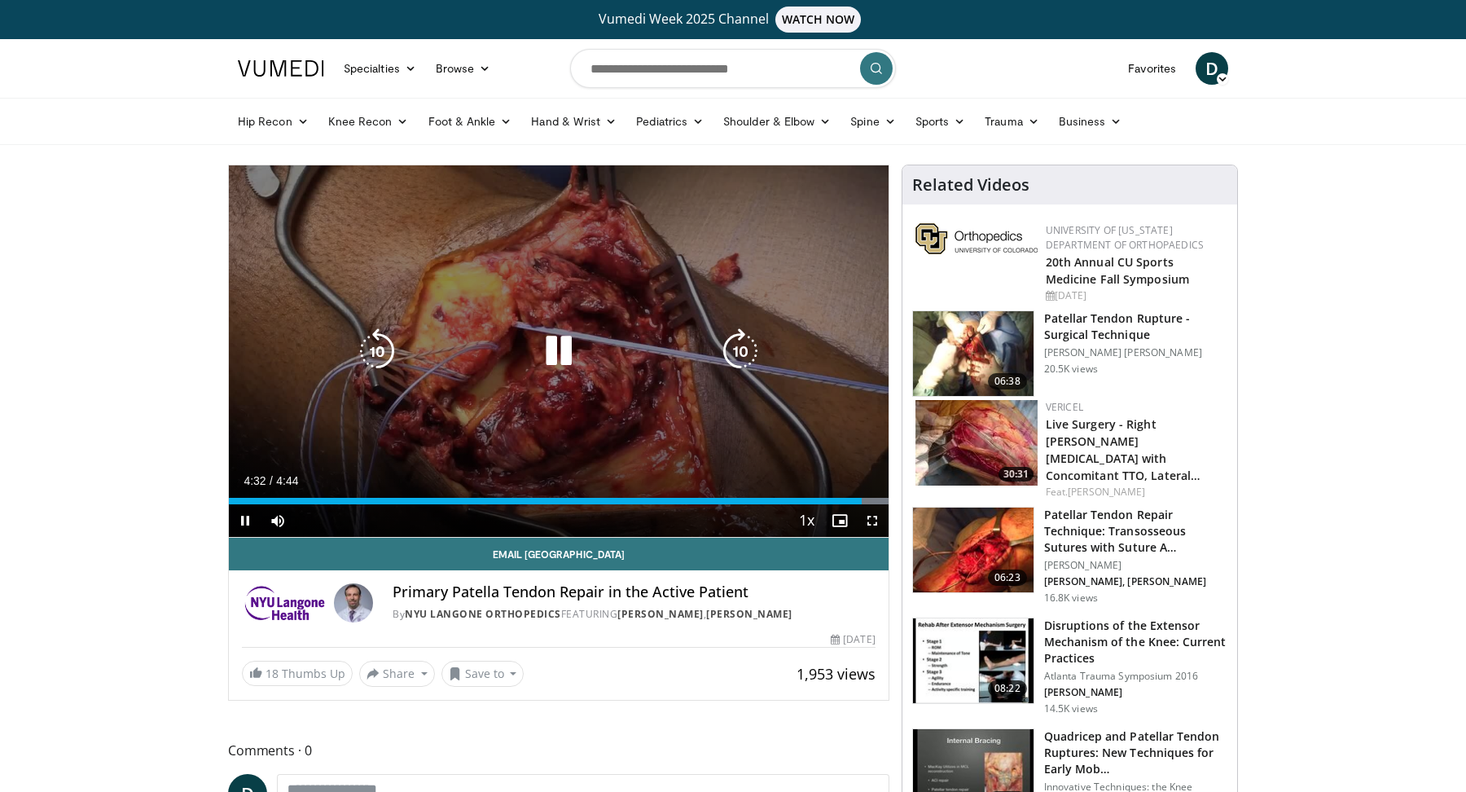
click at [523, 380] on div "10 seconds Tap to unmute" at bounding box center [559, 350] width 660 height 371
click at [406, 362] on div "Video Player" at bounding box center [559, 351] width 396 height 33
click at [369, 344] on icon "Video Player" at bounding box center [377, 351] width 46 height 46
